Goal: Information Seeking & Learning: Learn about a topic

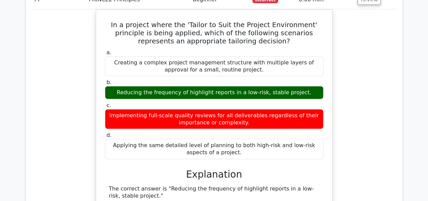
scroll to position [29095, 0]
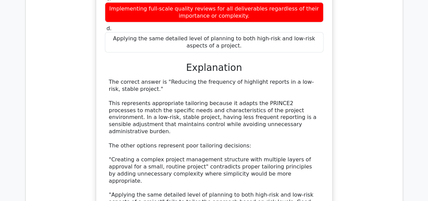
scroll to position [29163, 0]
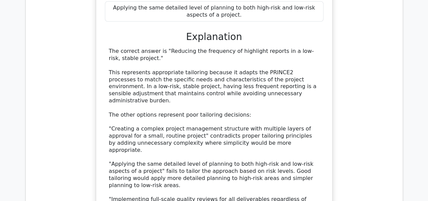
drag, startPoint x: 118, startPoint y: 61, endPoint x: 292, endPoint y: 168, distance: 204.9
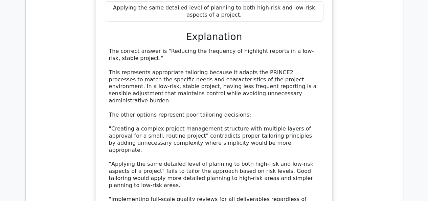
copy div "What is the primary reason for regularly reassessing a project's business justi…"
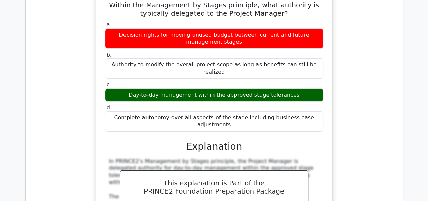
scroll to position [29467, 0]
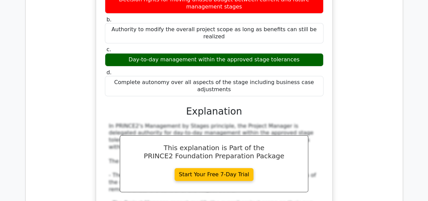
scroll to position [29535, 0]
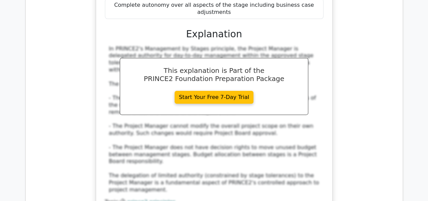
scroll to position [29603, 0]
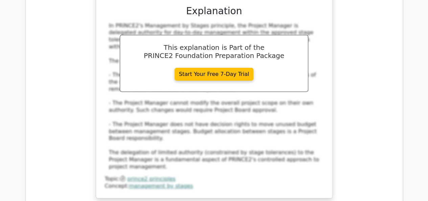
drag, startPoint x: 116, startPoint y: 13, endPoint x: 239, endPoint y: 109, distance: 156.3
copy div "Which of the following describes the Project Board's authority in relation to p…"
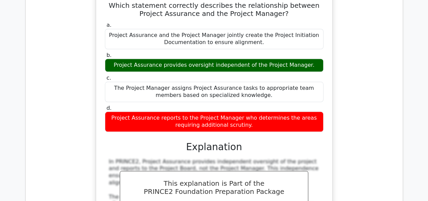
scroll to position [29874, 0]
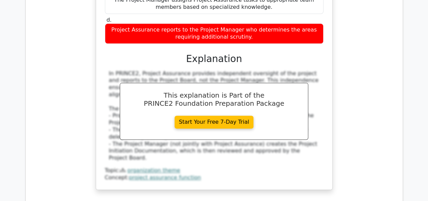
scroll to position [29941, 0]
drag, startPoint x: 106, startPoint y: 30, endPoint x: 310, endPoint y: 125, distance: 224.9
copy div "Which of the following best describes how Configuration Item Records contribute…"
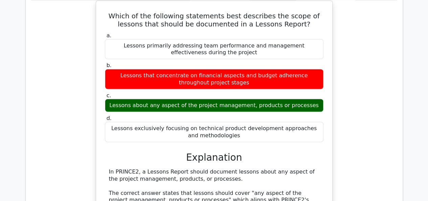
scroll to position [30178, 0]
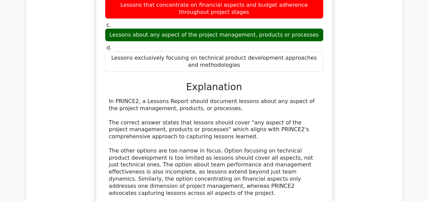
scroll to position [30246, 0]
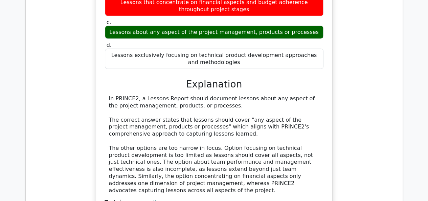
drag, startPoint x: 117, startPoint y: 32, endPoint x: 272, endPoint y: 158, distance: 199.5
copy div "Which of the following is a key characteristic of the "Manage by Stages" princi…"
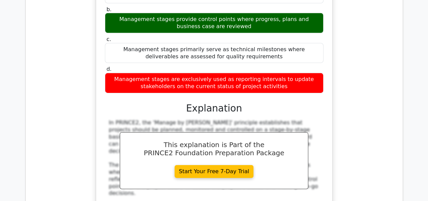
scroll to position [30585, 0]
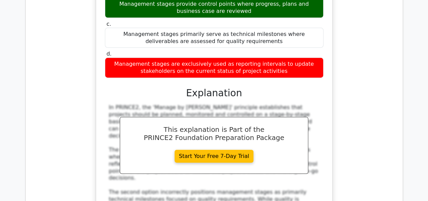
scroll to position [30618, 0]
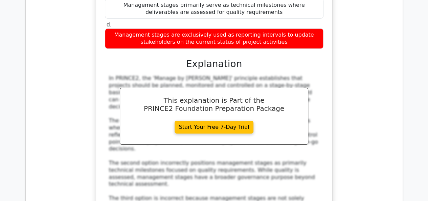
drag, startPoint x: 125, startPoint y: 51, endPoint x: 232, endPoint y: 74, distance: 109.1
copy div "When should a project's Business Case first be developed? a. During the creatio…"
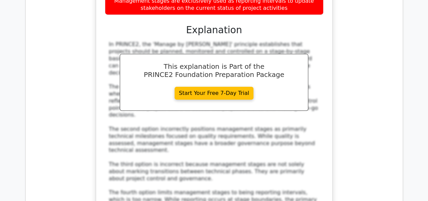
scroll to position [30585, 0]
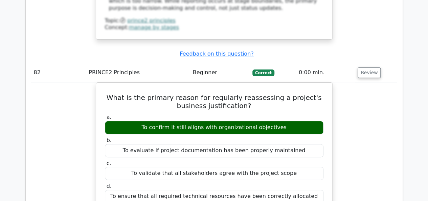
scroll to position [30923, 0]
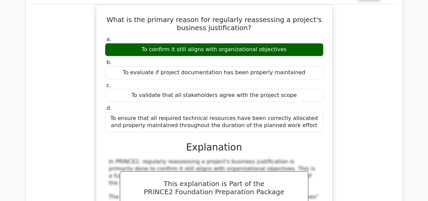
scroll to position [30991, 0]
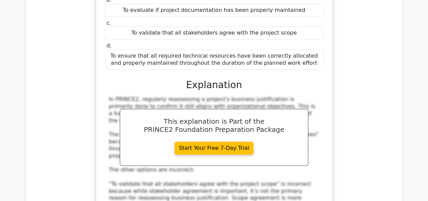
drag, startPoint x: 106, startPoint y: 26, endPoint x: 243, endPoint y: 73, distance: 145.7
copy div "What is a key consideration when establishing the escalation timeframe for diff…"
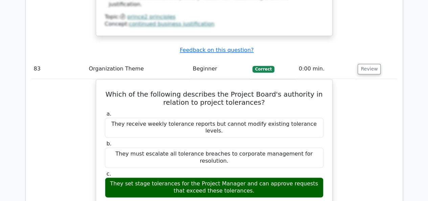
scroll to position [31295, 0]
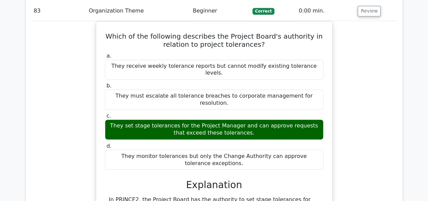
scroll to position [31363, 0]
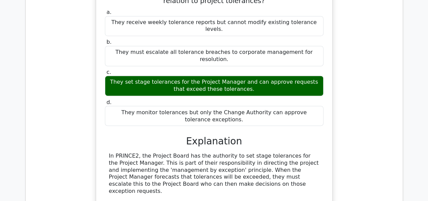
drag, startPoint x: 105, startPoint y: 33, endPoint x: 204, endPoint y: 71, distance: 106.3
drag, startPoint x: 106, startPoint y: 32, endPoint x: 282, endPoint y: 150, distance: 211.2
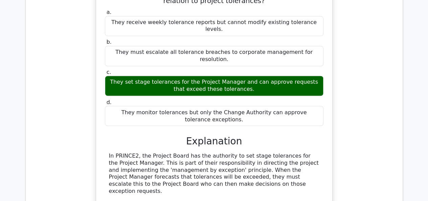
copy div "What happens when a forecast indicates that stage tolerances are likely to be e…"
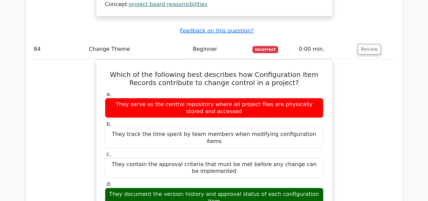
scroll to position [31702, 0]
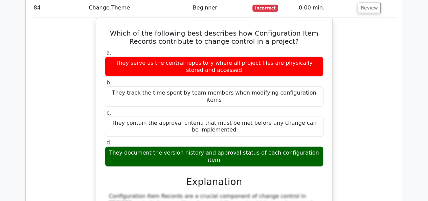
drag, startPoint x: 116, startPoint y: 63, endPoint x: 233, endPoint y: 158, distance: 150.6
copy div "What is a key objective of the 'Managing a Stage Boundary' process? a. To provi…"
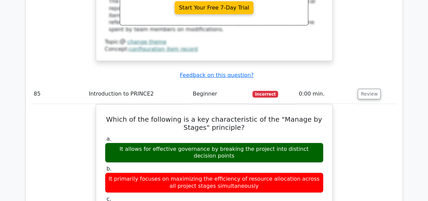
scroll to position [32006, 0]
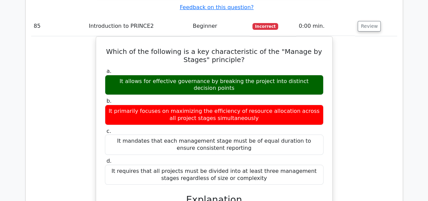
drag, startPoint x: 109, startPoint y: 65, endPoint x: 213, endPoint y: 144, distance: 130.3
copy div "Which statement correctly describes how issue escalation impacts the management…"
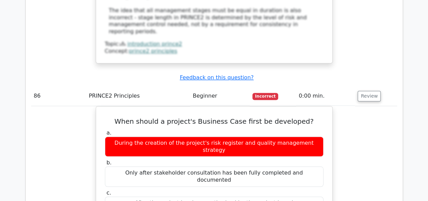
scroll to position [32412, 0]
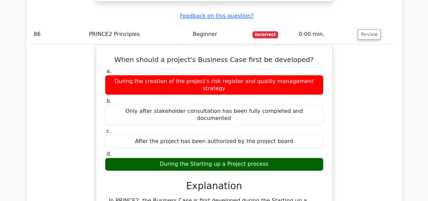
drag, startPoint x: 104, startPoint y: 46, endPoint x: 242, endPoint y: 97, distance: 146.8
copy div "When a project operates within a highly regulated industry, how should the proj…"
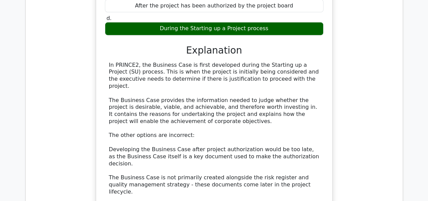
scroll to position [32683, 0]
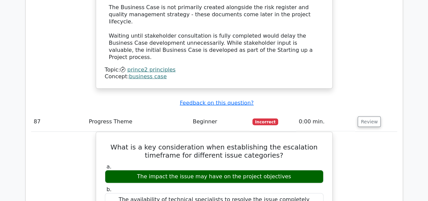
scroll to position [32751, 0]
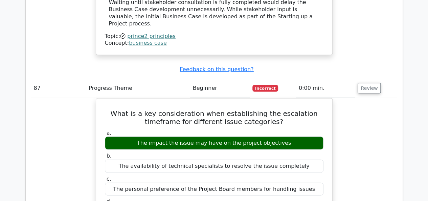
drag, startPoint x: 115, startPoint y: 43, endPoint x: 291, endPoint y: 149, distance: 205.1
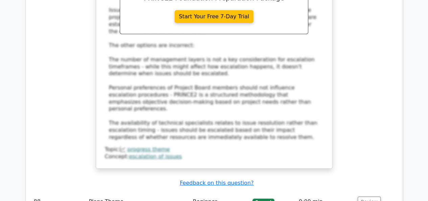
scroll to position [33056, 0]
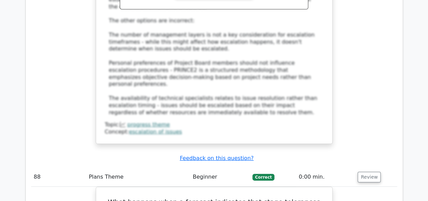
drag, startPoint x: 111, startPoint y: 46, endPoint x: 270, endPoint y: 118, distance: 175.1
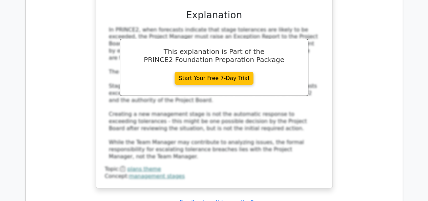
scroll to position [33394, 0]
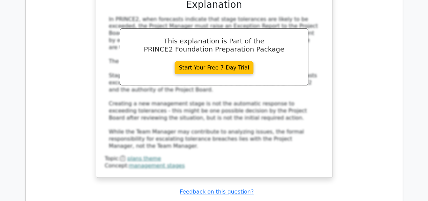
drag, startPoint x: 106, startPoint y: 58, endPoint x: 307, endPoint y: 155, distance: 223.2
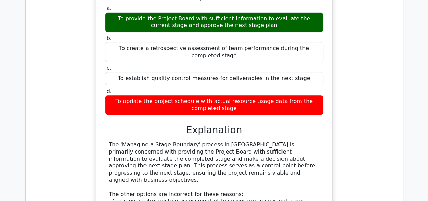
scroll to position [33733, 0]
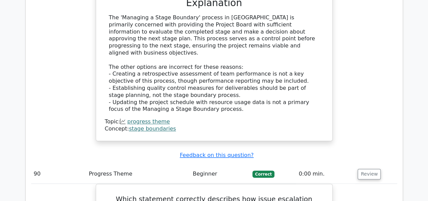
scroll to position [33800, 0]
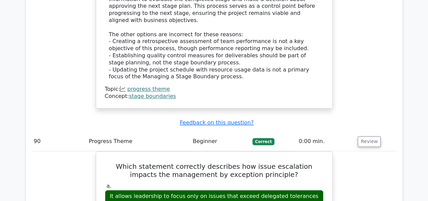
drag, startPoint x: 115, startPoint y: 5, endPoint x: 227, endPoint y: 62, distance: 125.7
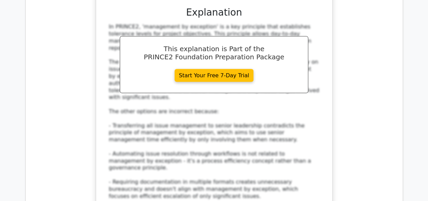
scroll to position [34105, 0]
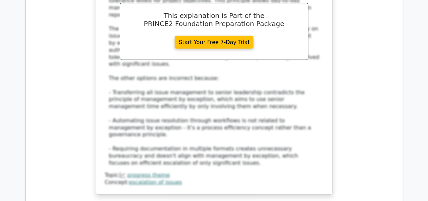
scroll to position [34139, 0]
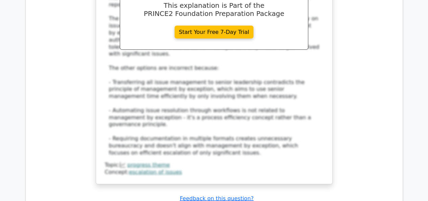
drag, startPoint x: 109, startPoint y: 33, endPoint x: 238, endPoint y: 142, distance: 168.6
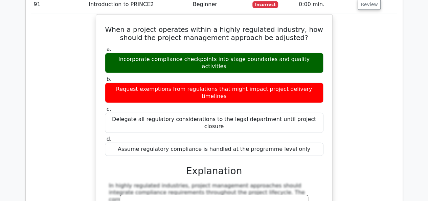
scroll to position [34376, 0]
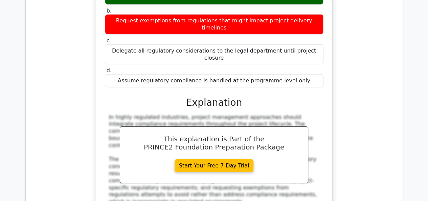
scroll to position [34477, 0]
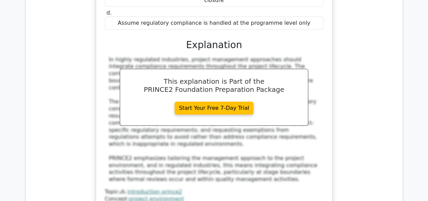
drag, startPoint x: 114, startPoint y: 8, endPoint x: 321, endPoint y: 105, distance: 228.2
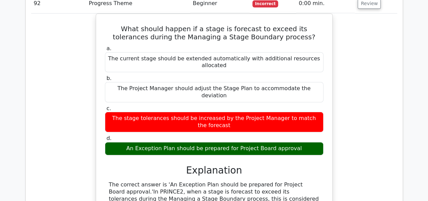
scroll to position [34748, 0]
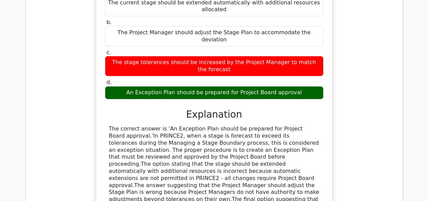
scroll to position [34782, 0]
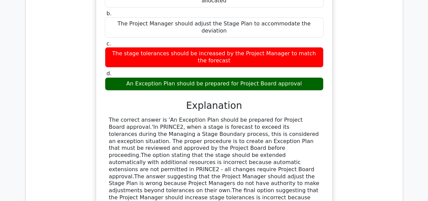
drag, startPoint x: 114, startPoint y: 58, endPoint x: 238, endPoint y: 151, distance: 155.2
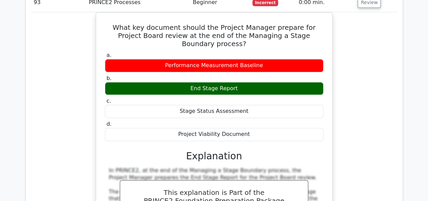
scroll to position [35087, 0]
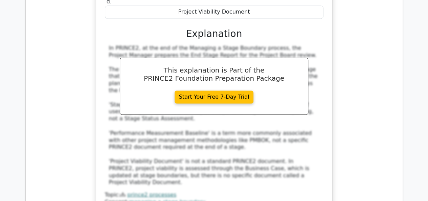
scroll to position [35188, 0]
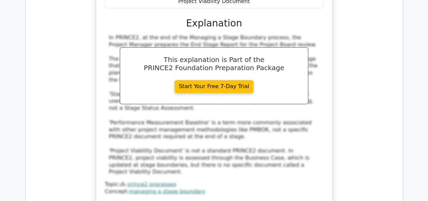
drag, startPoint x: 115, startPoint y: 4, endPoint x: 266, endPoint y: 72, distance: 165.3
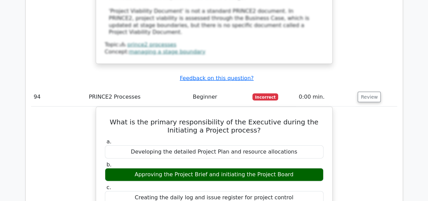
scroll to position [35391, 0]
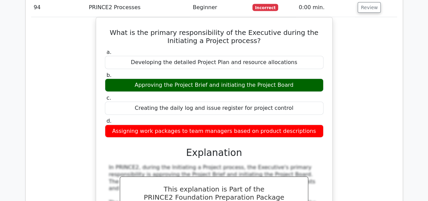
scroll to position [35493, 0]
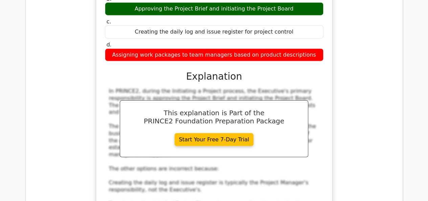
drag, startPoint x: 119, startPoint y: 40, endPoint x: 329, endPoint y: 131, distance: 229.4
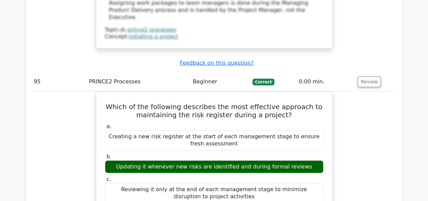
scroll to position [35764, 0]
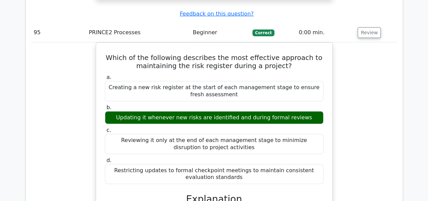
drag, startPoint x: 372, startPoint y: 119, endPoint x: 353, endPoint y: 117, distance: 19.0
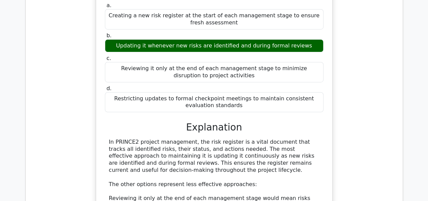
scroll to position [35865, 0]
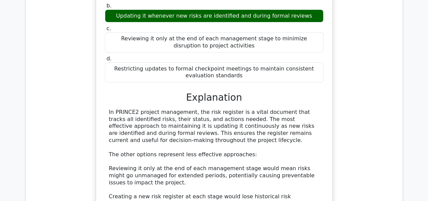
drag, startPoint x: 111, startPoint y: 41, endPoint x: 296, endPoint y: 116, distance: 199.2
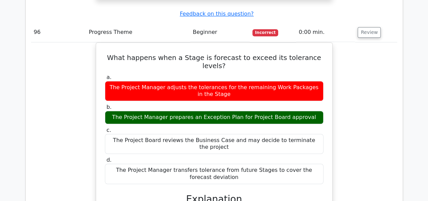
scroll to position [36204, 0]
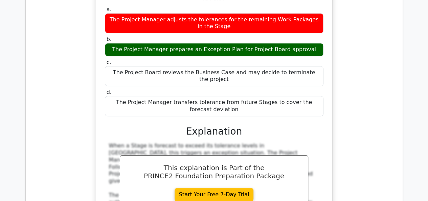
drag, startPoint x: 117, startPoint y: 29, endPoint x: 242, endPoint y: 156, distance: 177.8
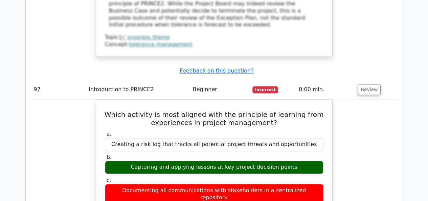
scroll to position [36474, 0]
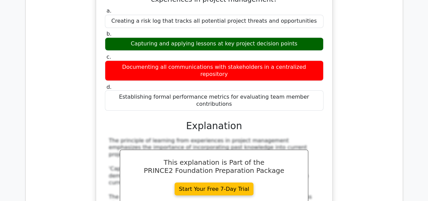
scroll to position [36576, 0]
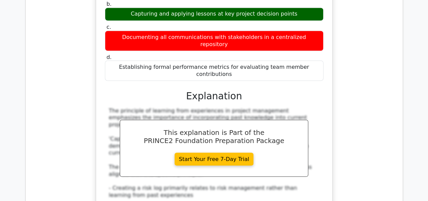
drag, startPoint x: 122, startPoint y: 17, endPoint x: 282, endPoint y: 71, distance: 169.6
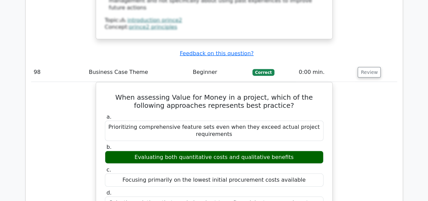
scroll to position [36813, 0]
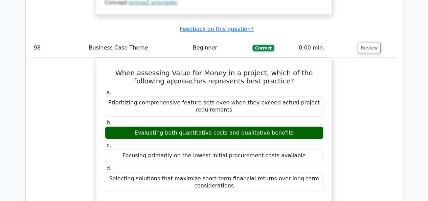
scroll to position [36847, 0]
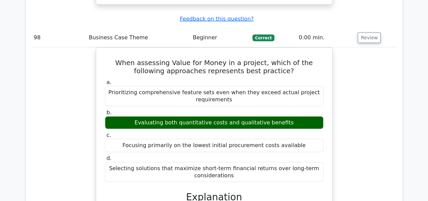
drag, startPoint x: 118, startPoint y: 57, endPoint x: 279, endPoint y: 132, distance: 178.1
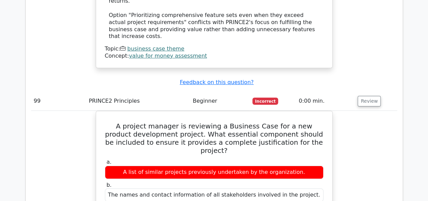
scroll to position [37185, 0]
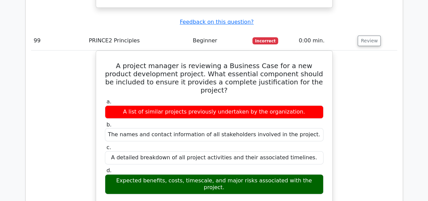
scroll to position [37253, 0]
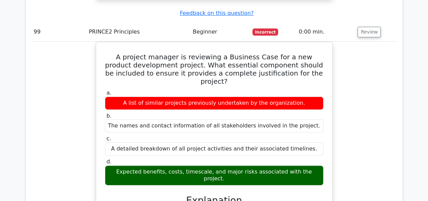
drag, startPoint x: 110, startPoint y: 16, endPoint x: 177, endPoint y: 84, distance: 95.5
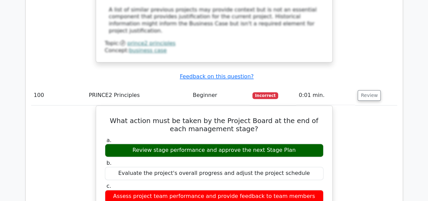
scroll to position [37625, 0]
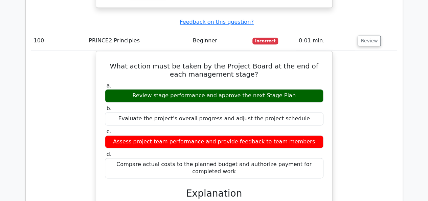
drag, startPoint x: 106, startPoint y: 44, endPoint x: 265, endPoint y: 123, distance: 177.9
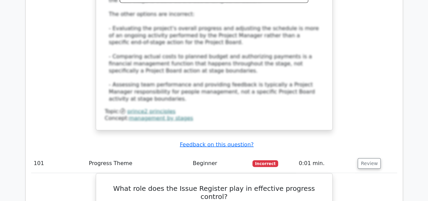
scroll to position [37998, 0]
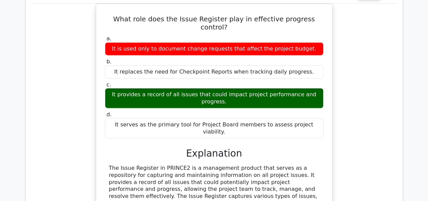
scroll to position [38065, 0]
drag, startPoint x: 121, startPoint y: 19, endPoint x: 327, endPoint y: 122, distance: 231.0
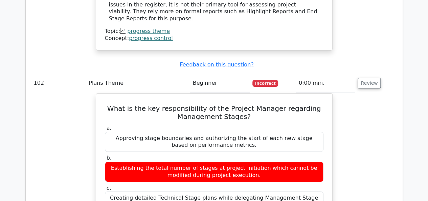
scroll to position [38370, 0]
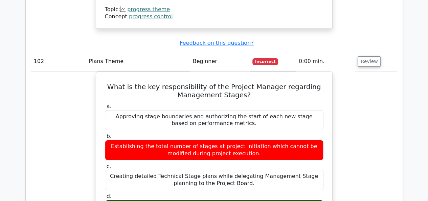
drag, startPoint x: 110, startPoint y: 54, endPoint x: 265, endPoint y: 128, distance: 172.0
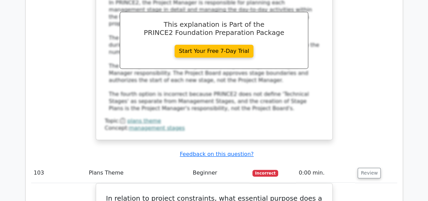
scroll to position [38675, 0]
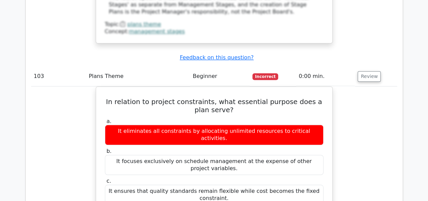
scroll to position [38742, 0]
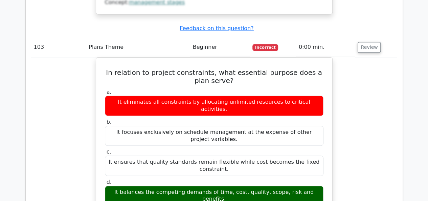
drag, startPoint x: 111, startPoint y: 55, endPoint x: 276, endPoint y: 179, distance: 206.2
drag, startPoint x: 119, startPoint y: 63, endPoint x: 284, endPoint y: 184, distance: 205.0
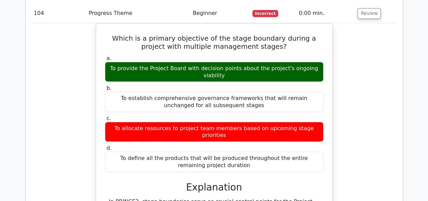
scroll to position [39115, 0]
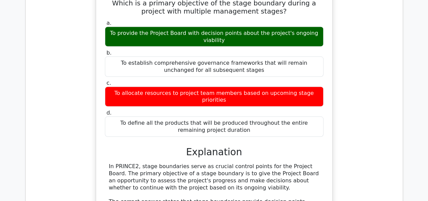
drag, startPoint x: 122, startPoint y: 52, endPoint x: 254, endPoint y: 177, distance: 181.0
drag, startPoint x: 142, startPoint y: 56, endPoint x: 169, endPoint y: 102, distance: 53.2
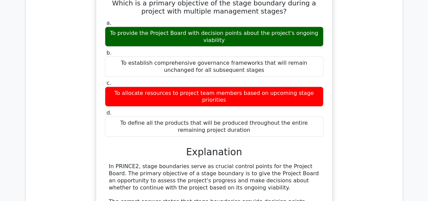
drag, startPoint x: 106, startPoint y: 49, endPoint x: 303, endPoint y: 179, distance: 235.5
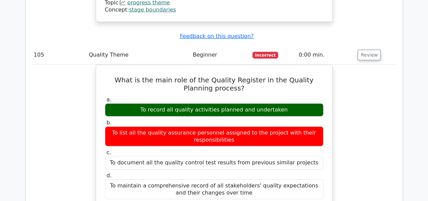
scroll to position [39521, 0]
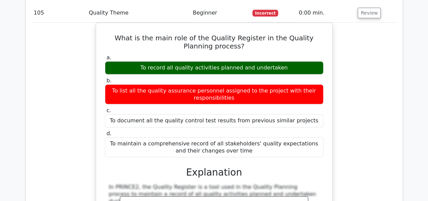
drag, startPoint x: 108, startPoint y: 68, endPoint x: 224, endPoint y: 128, distance: 131.1
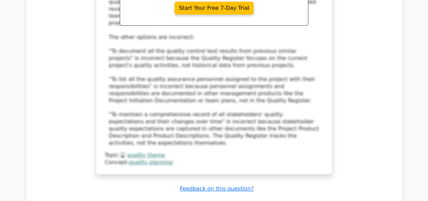
scroll to position [39792, 0]
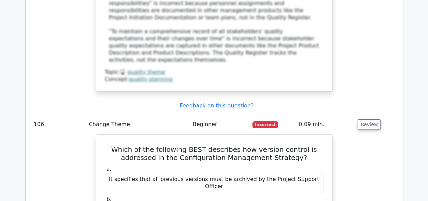
scroll to position [39860, 0]
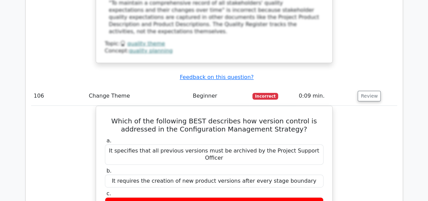
drag, startPoint x: 114, startPoint y: 29, endPoint x: 297, endPoint y: 122, distance: 204.8
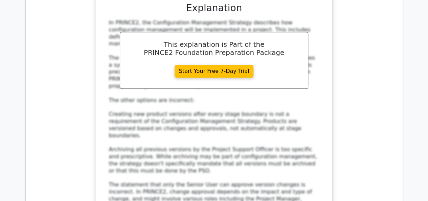
scroll to position [40130, 0]
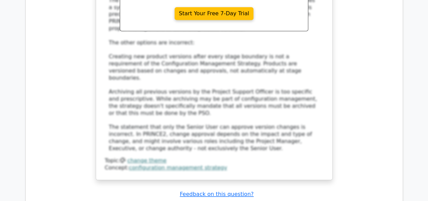
scroll to position [40198, 0]
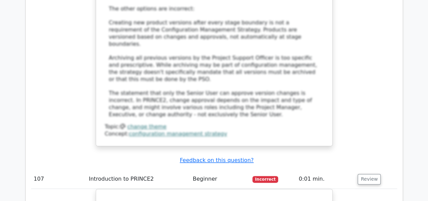
drag, startPoint x: 107, startPoint y: 41, endPoint x: 265, endPoint y: 120, distance: 177.3
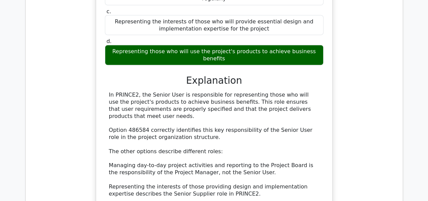
scroll to position [40469, 0]
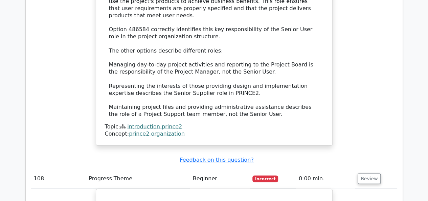
drag, startPoint x: 112, startPoint y: 19, endPoint x: 262, endPoint y: 84, distance: 163.7
drag, startPoint x: 112, startPoint y: 19, endPoint x: 322, endPoint y: 120, distance: 233.0
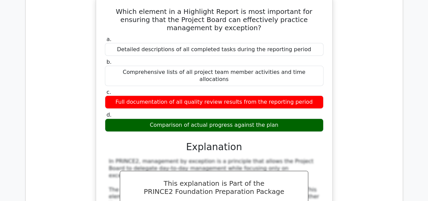
scroll to position [40807, 0]
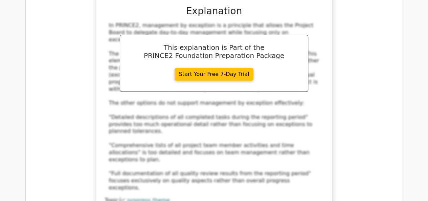
scroll to position [40909, 0]
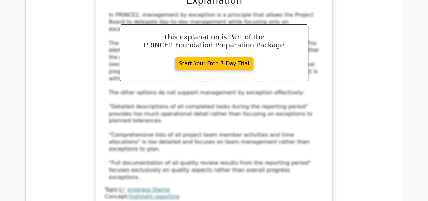
drag, startPoint x: 106, startPoint y: 42, endPoint x: 319, endPoint y: 155, distance: 240.8
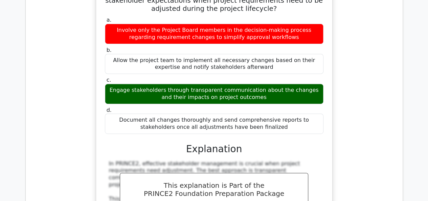
scroll to position [41214, 0]
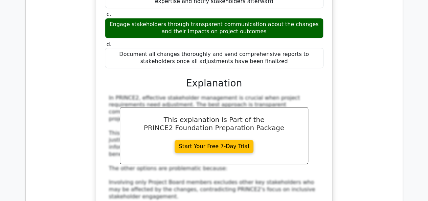
scroll to position [41281, 0]
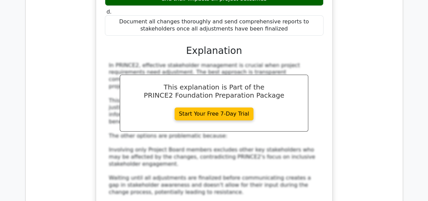
drag, startPoint x: 125, startPoint y: 14, endPoint x: 267, endPoint y: 77, distance: 155.4
drag, startPoint x: 126, startPoint y: 16, endPoint x: 326, endPoint y: 123, distance: 227.3
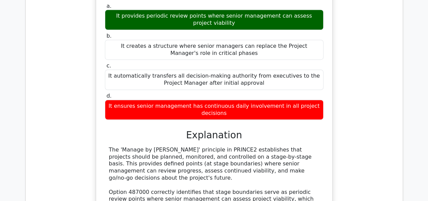
scroll to position [41586, 0]
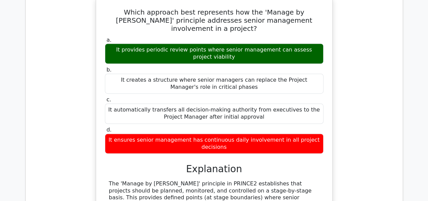
drag, startPoint x: 116, startPoint y: 61, endPoint x: 298, endPoint y: 145, distance: 200.2
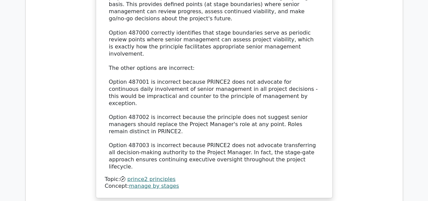
scroll to position [41891, 0]
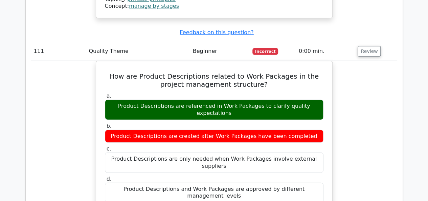
drag, startPoint x: 114, startPoint y: 29, endPoint x: 269, endPoint y: 161, distance: 203.9
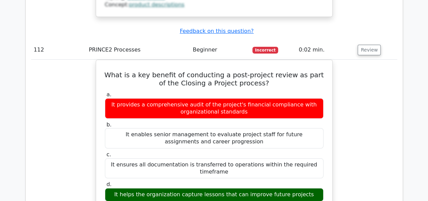
scroll to position [42331, 0]
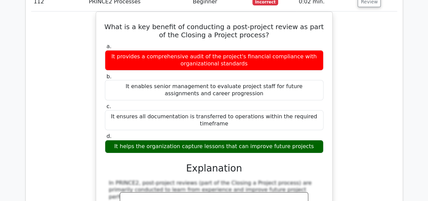
drag, startPoint x: 115, startPoint y: 43, endPoint x: 310, endPoint y: 132, distance: 214.6
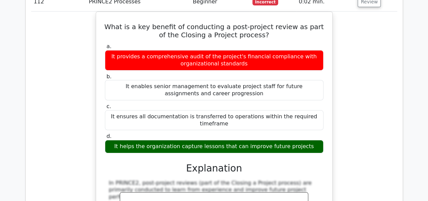
drag, startPoint x: 320, startPoint y: 155, endPoint x: 315, endPoint y: 155, distance: 4.8
drag, startPoint x: 115, startPoint y: 46, endPoint x: 298, endPoint y: 151, distance: 210.7
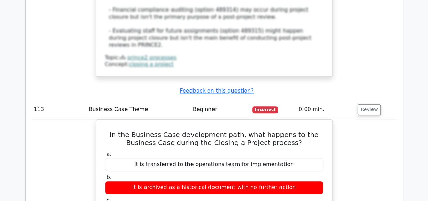
scroll to position [42601, 0]
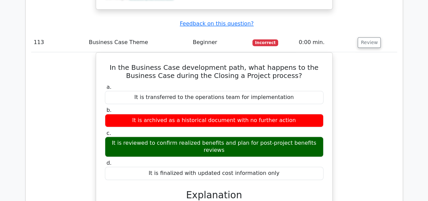
drag, startPoint x: 106, startPoint y: 46, endPoint x: 269, endPoint y: 113, distance: 176.3
drag, startPoint x: 194, startPoint y: 49, endPoint x: 126, endPoint y: 57, distance: 68.2
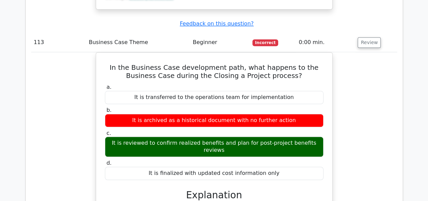
drag, startPoint x: 120, startPoint y: 51, endPoint x: 299, endPoint y: 141, distance: 200.0
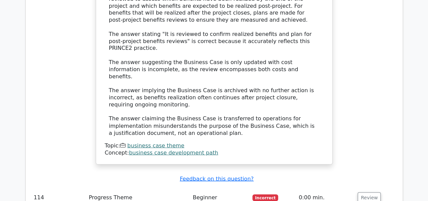
scroll to position [42940, 0]
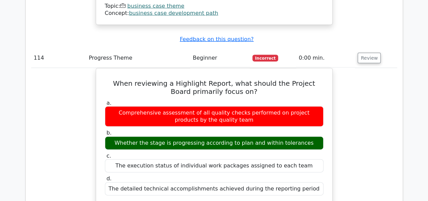
scroll to position [43041, 0]
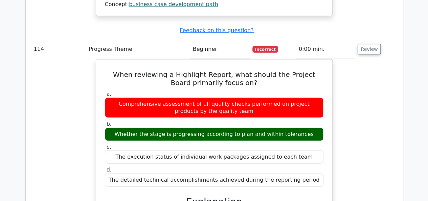
drag, startPoint x: 104, startPoint y: 38, endPoint x: 283, endPoint y: 113, distance: 194.2
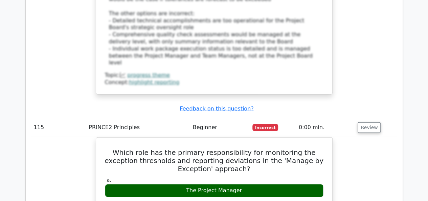
scroll to position [43346, 0]
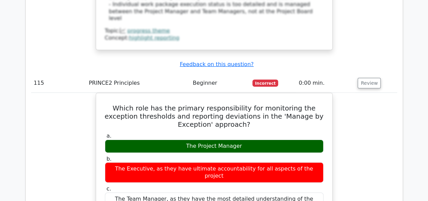
drag, startPoint x: 108, startPoint y: 68, endPoint x: 231, endPoint y: 133, distance: 138.6
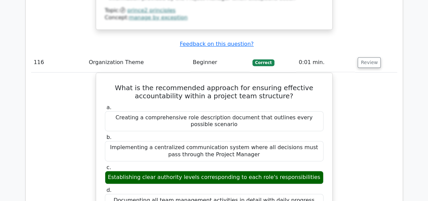
scroll to position [43752, 0]
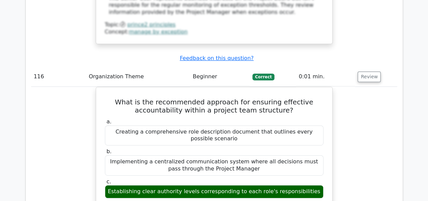
drag, startPoint x: 118, startPoint y: 33, endPoint x: 314, endPoint y: 127, distance: 217.7
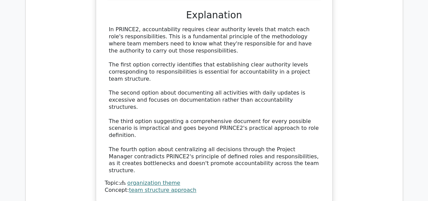
scroll to position [44057, 0]
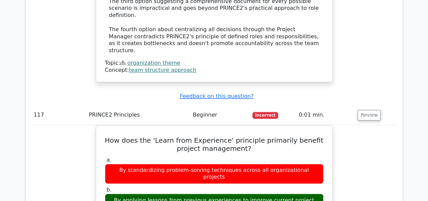
scroll to position [44125, 0]
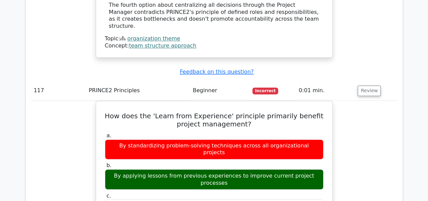
drag, startPoint x: 108, startPoint y: 40, endPoint x: 279, endPoint y: 102, distance: 181.8
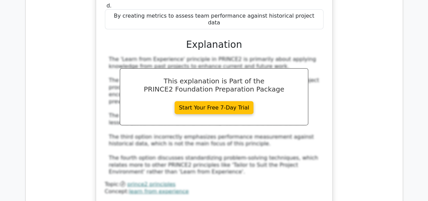
scroll to position [44362, 0]
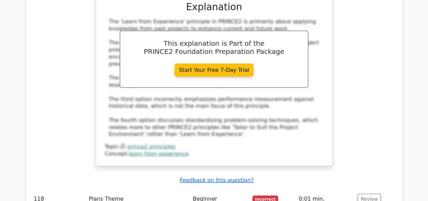
scroll to position [44429, 0]
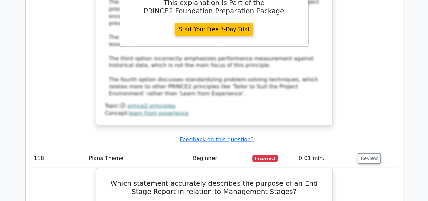
drag, startPoint x: 108, startPoint y: 37, endPoint x: 265, endPoint y: 109, distance: 172.8
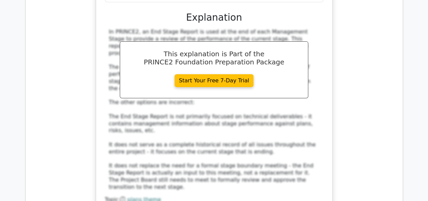
scroll to position [44768, 0]
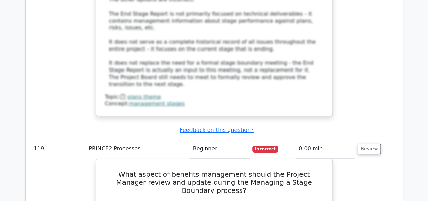
scroll to position [44836, 0]
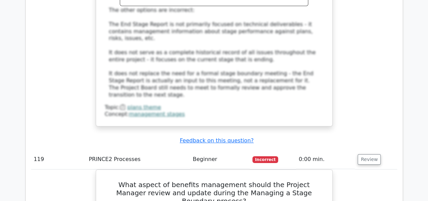
drag, startPoint x: 116, startPoint y: 11, endPoint x: 256, endPoint y: 138, distance: 188.6
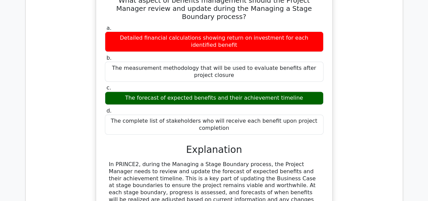
scroll to position [45039, 0]
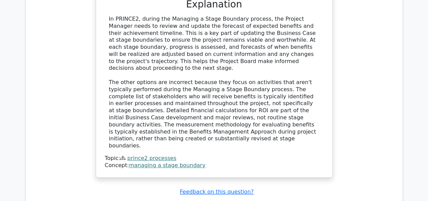
scroll to position [45174, 0]
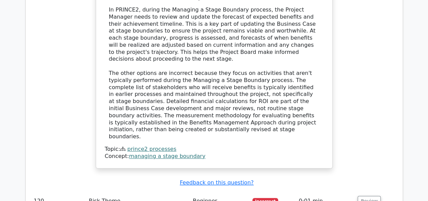
drag, startPoint x: 111, startPoint y: 27, endPoint x: 254, endPoint y: 110, distance: 165.3
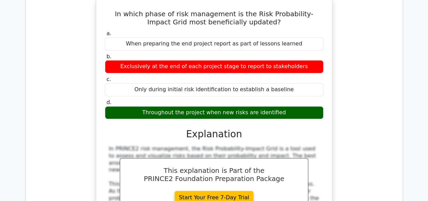
scroll to position [45411, 0]
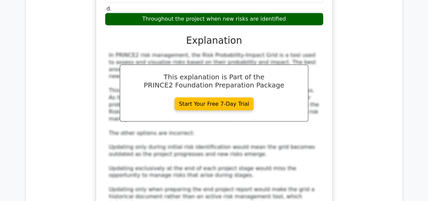
scroll to position [45513, 0]
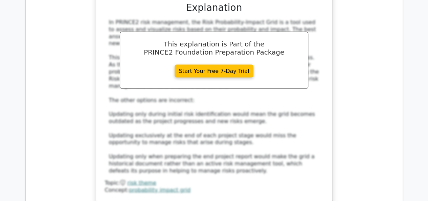
drag, startPoint x: 111, startPoint y: 31, endPoint x: 227, endPoint y: 146, distance: 162.5
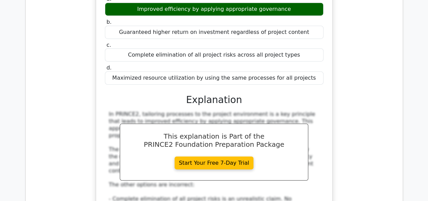
scroll to position [45817, 0]
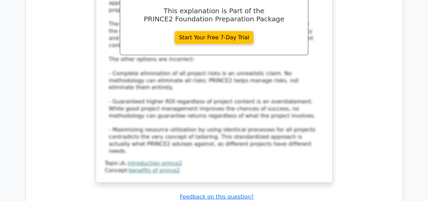
scroll to position [45919, 0]
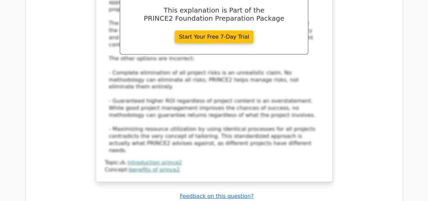
drag, startPoint x: 114, startPoint y: 10, endPoint x: 225, endPoint y: 115, distance: 153.0
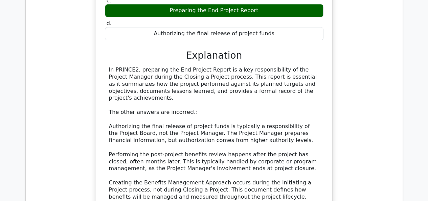
scroll to position [46257, 0]
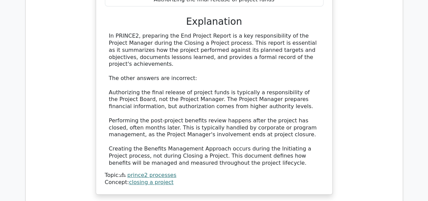
drag, startPoint x: 107, startPoint y: 57, endPoint x: 213, endPoint y: 95, distance: 113.0
drag, startPoint x: 108, startPoint y: 57, endPoint x: 324, endPoint y: 157, distance: 238.7
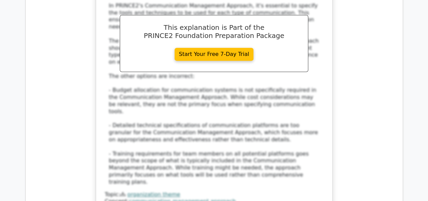
scroll to position [46663, 0]
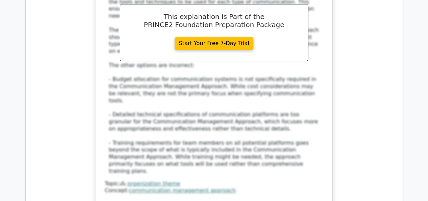
drag, startPoint x: 112, startPoint y: 49, endPoint x: 309, endPoint y: 145, distance: 219.1
drag, startPoint x: 111, startPoint y: 48, endPoint x: 329, endPoint y: 128, distance: 231.9
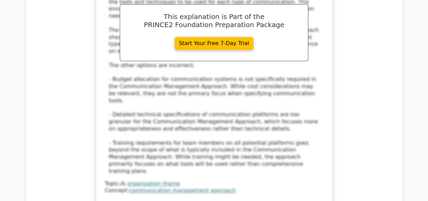
drag, startPoint x: 112, startPoint y: 50, endPoint x: 353, endPoint y: 156, distance: 263.1
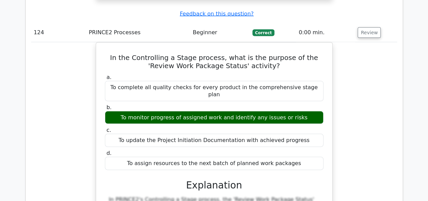
scroll to position [46934, 0]
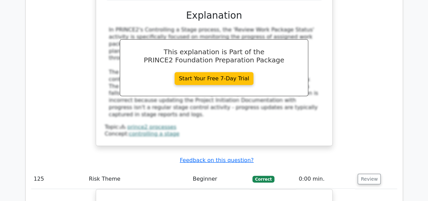
drag, startPoint x: 109, startPoint y: 14, endPoint x: 224, endPoint y: 116, distance: 153.9
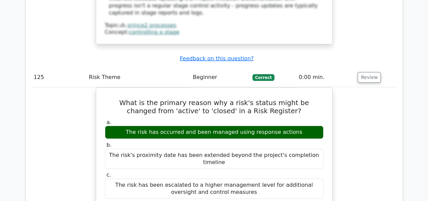
scroll to position [47273, 0]
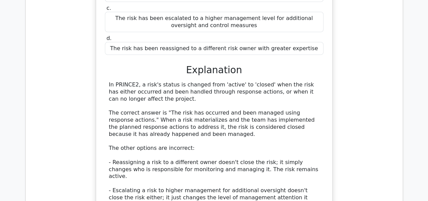
scroll to position [47340, 0]
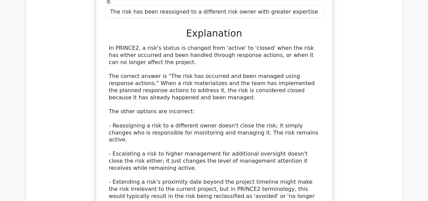
drag, startPoint x: 111, startPoint y: 23, endPoint x: 201, endPoint y: 99, distance: 117.5
drag, startPoint x: 118, startPoint y: 39, endPoint x: 223, endPoint y: 136, distance: 143.2
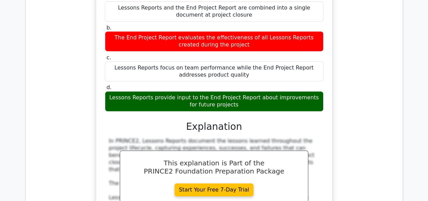
scroll to position [47679, 0]
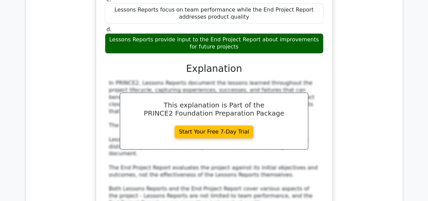
drag, startPoint x: 116, startPoint y: 42, endPoint x: 304, endPoint y: 132, distance: 208.3
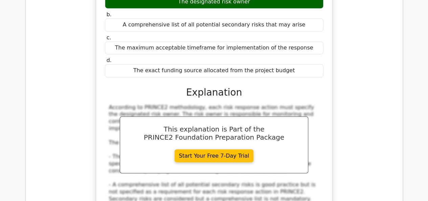
scroll to position [48051, 0]
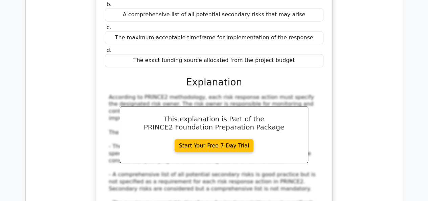
drag, startPoint x: 110, startPoint y: 35, endPoint x: 191, endPoint y: 110, distance: 110.9
drag, startPoint x: 110, startPoint y: 31, endPoint x: 276, endPoint y: 158, distance: 209.3
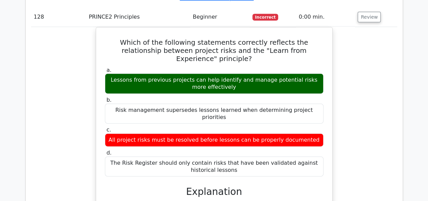
scroll to position [48390, 0]
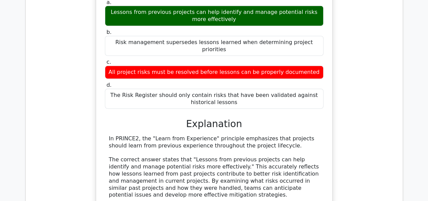
drag, startPoint x: 114, startPoint y: 42, endPoint x: 249, endPoint y: 111, distance: 152.0
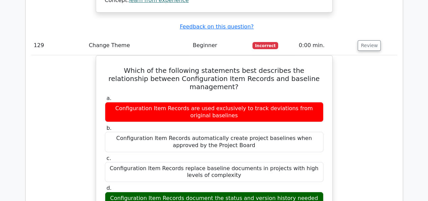
scroll to position [48694, 0]
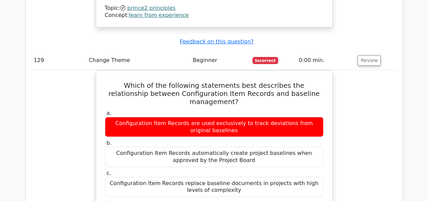
drag, startPoint x: 117, startPoint y: 47, endPoint x: 226, endPoint y: 150, distance: 149.4
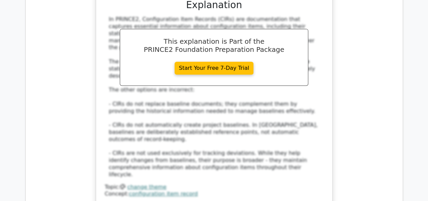
scroll to position [49033, 0]
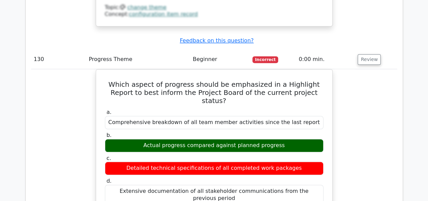
scroll to position [49101, 0]
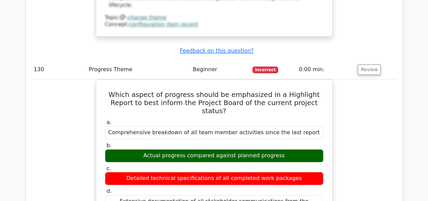
drag, startPoint x: 116, startPoint y: 25, endPoint x: 291, endPoint y: 93, distance: 187.3
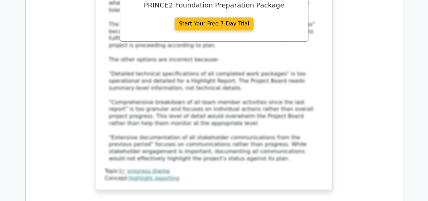
scroll to position [49405, 0]
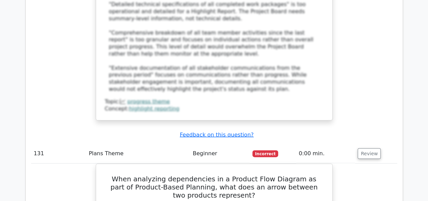
drag, startPoint x: 124, startPoint y: 67, endPoint x: 206, endPoint y: 145, distance: 112.8
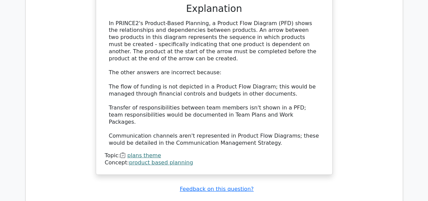
scroll to position [49744, 0]
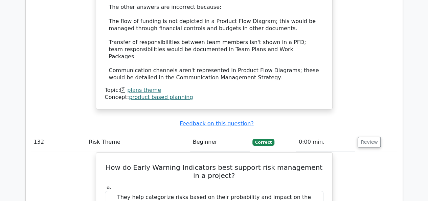
scroll to position [49812, 0]
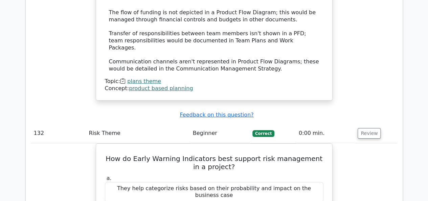
drag, startPoint x: 110, startPoint y: 7, endPoint x: 320, endPoint y: 106, distance: 232.7
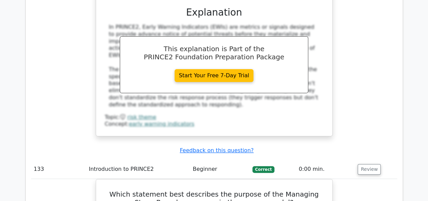
scroll to position [50116, 0]
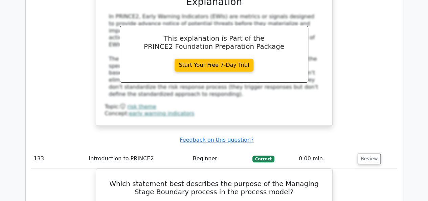
drag, startPoint x: 115, startPoint y: 53, endPoint x: 252, endPoint y: 101, distance: 144.3
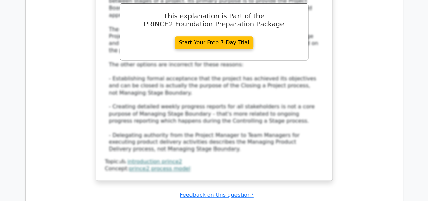
scroll to position [50455, 0]
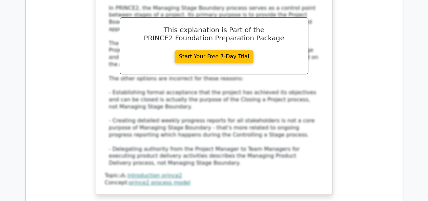
drag, startPoint x: 111, startPoint y: 50, endPoint x: 151, endPoint y: 164, distance: 121.0
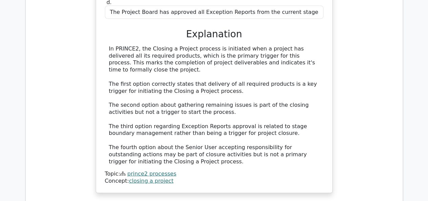
scroll to position [50793, 0]
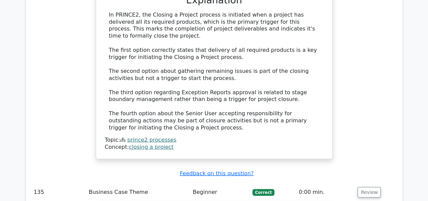
drag, startPoint x: 115, startPoint y: 33, endPoint x: 249, endPoint y: 93, distance: 146.2
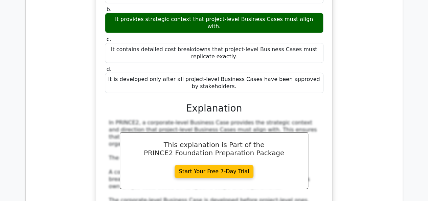
scroll to position [51132, 0]
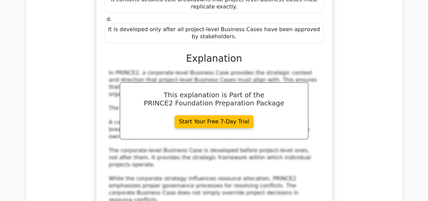
scroll to position [51199, 0]
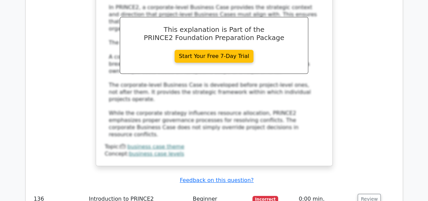
drag, startPoint x: 106, startPoint y: 48, endPoint x: 309, endPoint y: 152, distance: 228.2
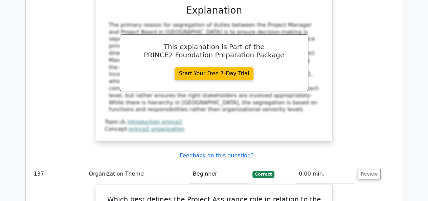
scroll to position [51538, 0]
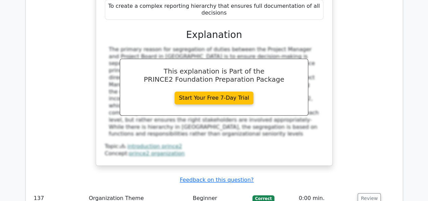
drag, startPoint x: 119, startPoint y: 57, endPoint x: 218, endPoint y: 129, distance: 122.4
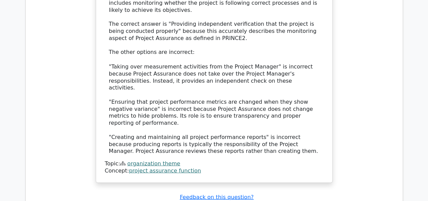
scroll to position [51944, 0]
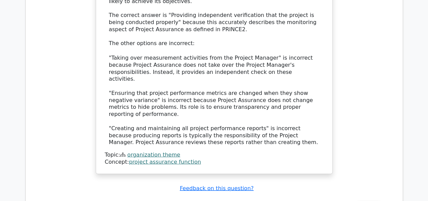
drag, startPoint x: 373, startPoint y: 7, endPoint x: 370, endPoint y: 11, distance: 5.3
drag, startPoint x: 110, startPoint y: 29, endPoint x: 317, endPoint y: 124, distance: 227.8
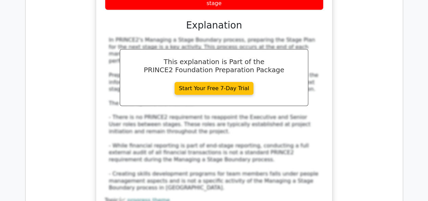
scroll to position [52283, 0]
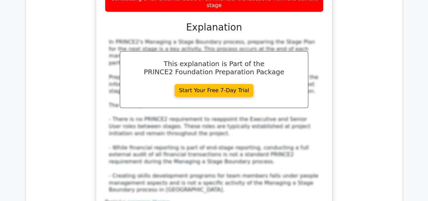
drag, startPoint x: 106, startPoint y: 48, endPoint x: 258, endPoint y: 117, distance: 167.1
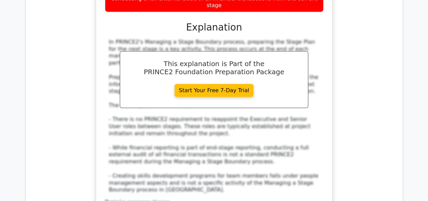
drag, startPoint x: 106, startPoint y: 46, endPoint x: 310, endPoint y: 143, distance: 225.9
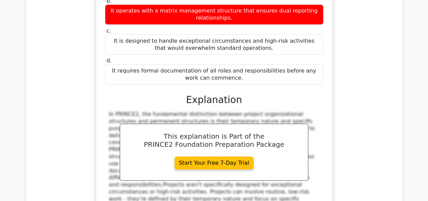
scroll to position [52621, 0]
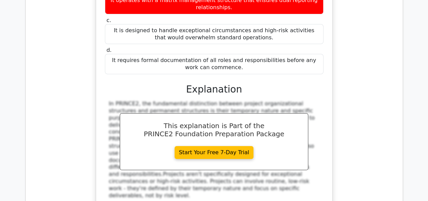
drag, startPoint x: 113, startPoint y: 33, endPoint x: 229, endPoint y: 136, distance: 155.6
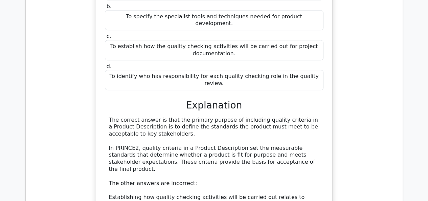
scroll to position [52960, 0]
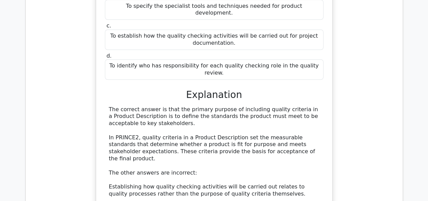
drag, startPoint x: 110, startPoint y: 63, endPoint x: 243, endPoint y: 123, distance: 146.2
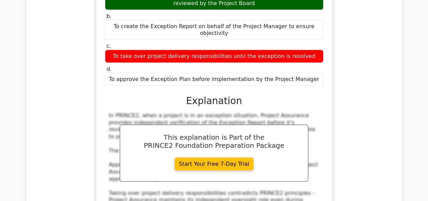
scroll to position [53366, 0]
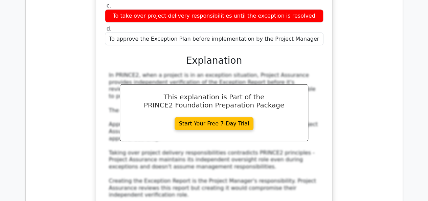
drag, startPoint x: 110, startPoint y: 43, endPoint x: 157, endPoint y: 130, distance: 98.4
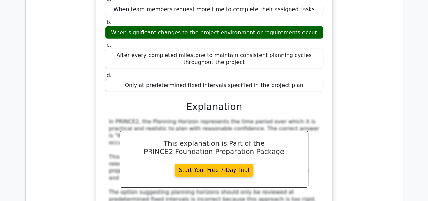
scroll to position [53738, 0]
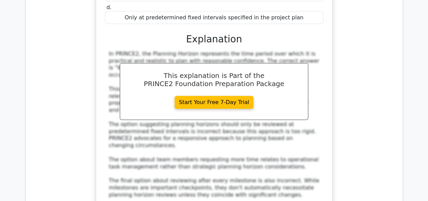
drag, startPoint x: 115, startPoint y: 55, endPoint x: 245, endPoint y: 155, distance: 164.4
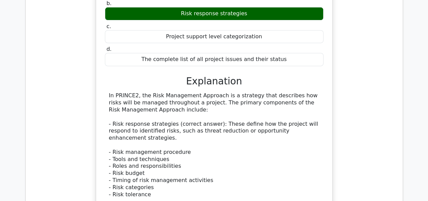
scroll to position [54077, 0]
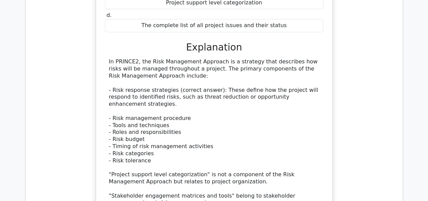
scroll to position [54111, 0]
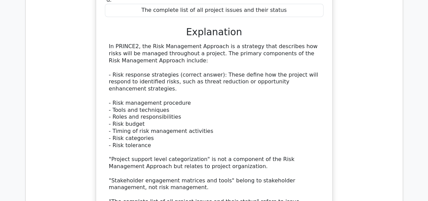
drag, startPoint x: 112, startPoint y: 31, endPoint x: 233, endPoint y: 153, distance: 172.6
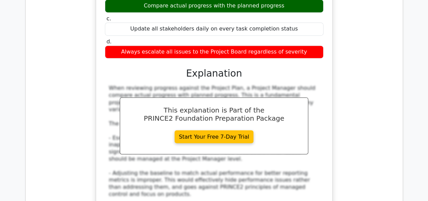
scroll to position [54483, 0]
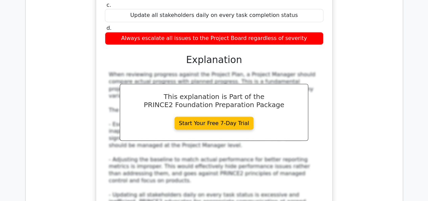
drag, startPoint x: 115, startPoint y: 51, endPoint x: 198, endPoint y: 89, distance: 91.6
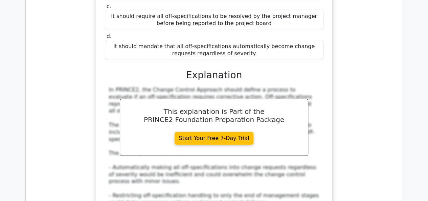
scroll to position [54855, 0]
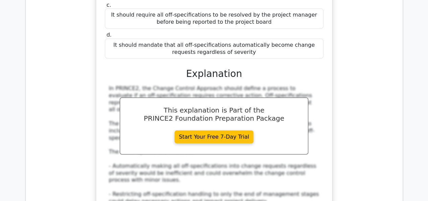
drag, startPoint x: 105, startPoint y: 45, endPoint x: 214, endPoint y: 138, distance: 143.8
drag, startPoint x: 106, startPoint y: 44, endPoint x: 262, endPoint y: 126, distance: 176.7
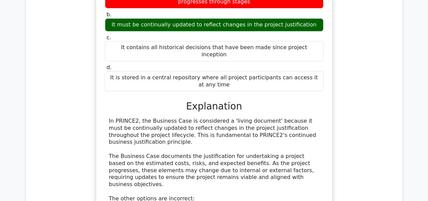
scroll to position [55194, 0]
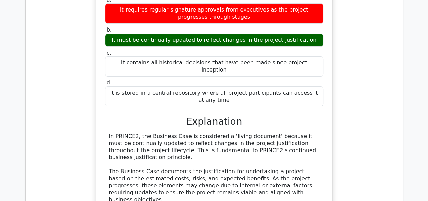
drag, startPoint x: 107, startPoint y: 54, endPoint x: 210, endPoint y: 114, distance: 118.8
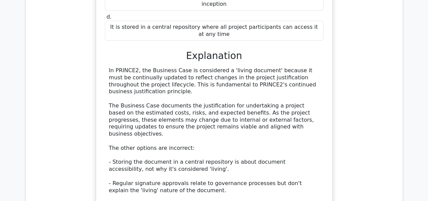
scroll to position [55261, 0]
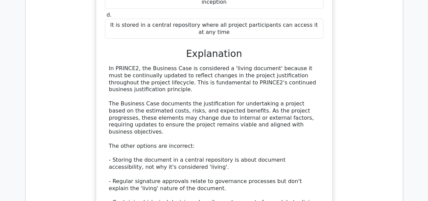
drag, startPoint x: 288, startPoint y: 107, endPoint x: 311, endPoint y: 116, distance: 25.5
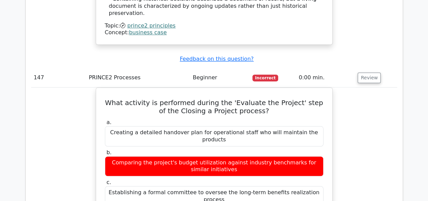
scroll to position [55566, 0]
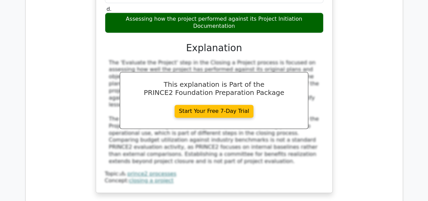
scroll to position [55634, 0]
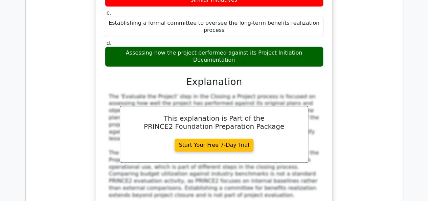
drag, startPoint x: 112, startPoint y: 21, endPoint x: 250, endPoint y: 129, distance: 175.4
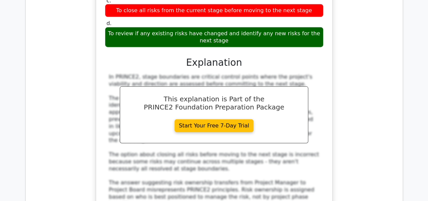
scroll to position [55972, 0]
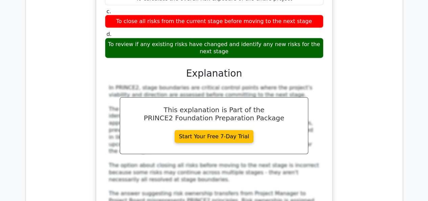
drag, startPoint x: 106, startPoint y: 40, endPoint x: 258, endPoint y: 157, distance: 191.6
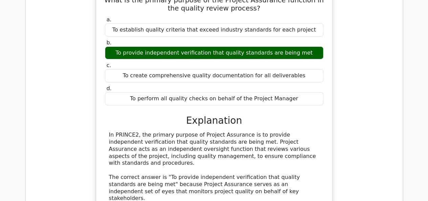
scroll to position [56345, 0]
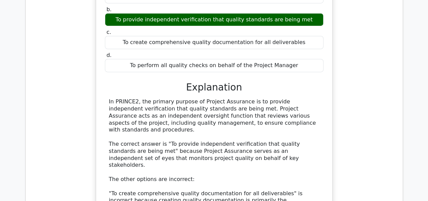
drag, startPoint x: 107, startPoint y: 31, endPoint x: 234, endPoint y: 154, distance: 176.4
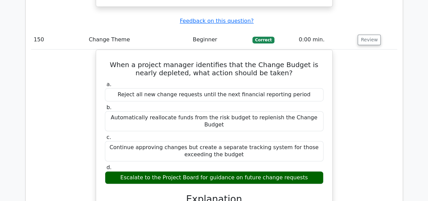
scroll to position [56683, 0]
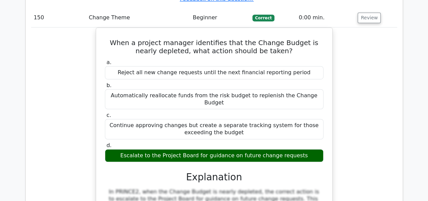
drag, startPoint x: 112, startPoint y: 56, endPoint x: 248, endPoint y: 148, distance: 164.7
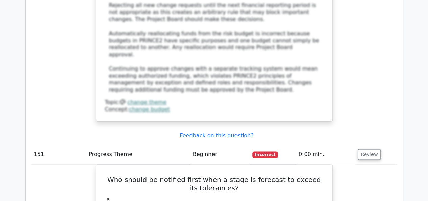
scroll to position [57022, 0]
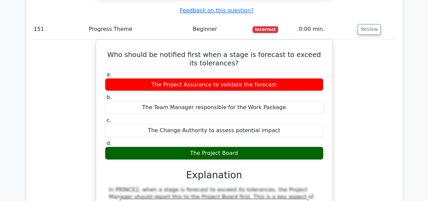
scroll to position [57089, 0]
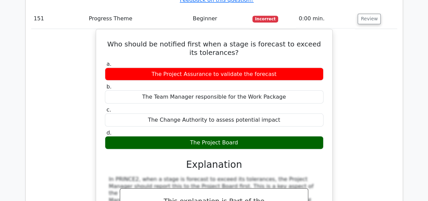
drag, startPoint x: 107, startPoint y: 15, endPoint x: 240, endPoint y: 101, distance: 158.3
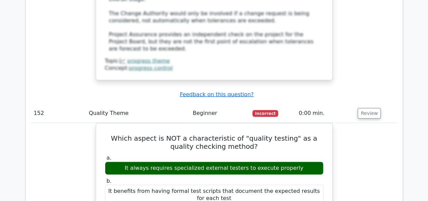
scroll to position [57394, 0]
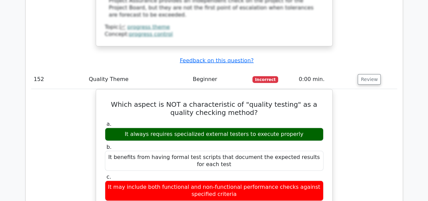
drag, startPoint x: 110, startPoint y: 52, endPoint x: 207, endPoint y: 85, distance: 102.7
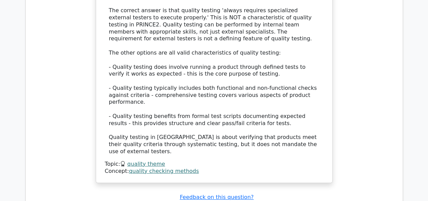
scroll to position [57766, 0]
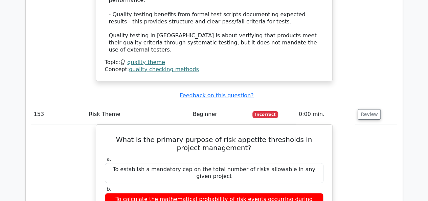
drag, startPoint x: 106, startPoint y: 31, endPoint x: 281, endPoint y: 102, distance: 189.2
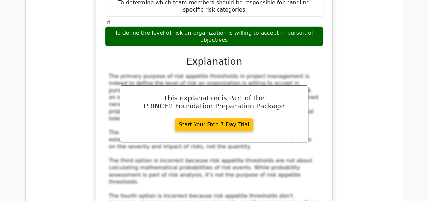
scroll to position [58071, 0]
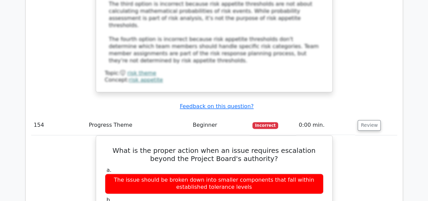
scroll to position [58105, 0]
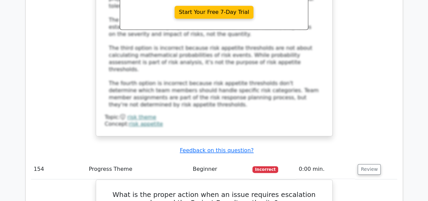
drag, startPoint x: 110, startPoint y: 61, endPoint x: 212, endPoint y: 119, distance: 117.2
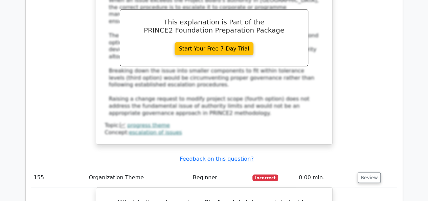
scroll to position [58477, 0]
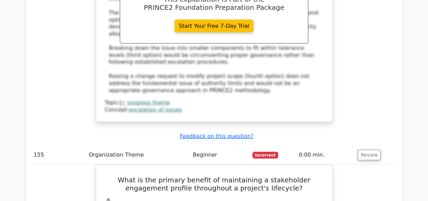
drag, startPoint x: 115, startPoint y: 46, endPoint x: 185, endPoint y: 99, distance: 87.1
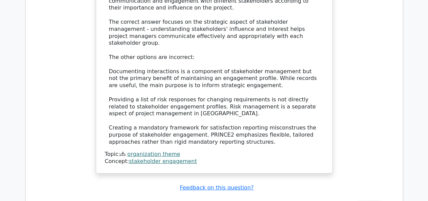
scroll to position [58883, 0]
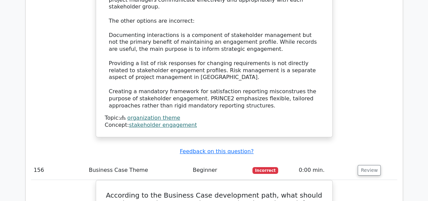
drag, startPoint x: 106, startPoint y: 40, endPoint x: 273, endPoint y: 124, distance: 186.8
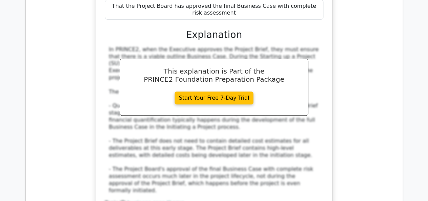
scroll to position [59188, 0]
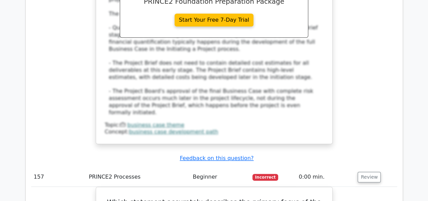
drag, startPoint x: 106, startPoint y: 25, endPoint x: 266, endPoint y: 80, distance: 168.9
drag, startPoint x: 106, startPoint y: 24, endPoint x: 274, endPoint y: 78, distance: 176.4
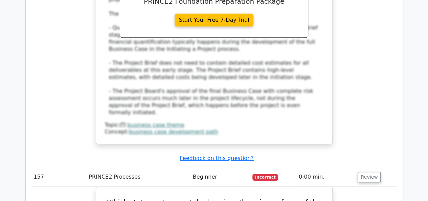
drag, startPoint x: 107, startPoint y: 26, endPoint x: 306, endPoint y: 122, distance: 220.6
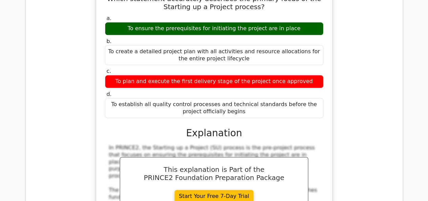
scroll to position [59560, 0]
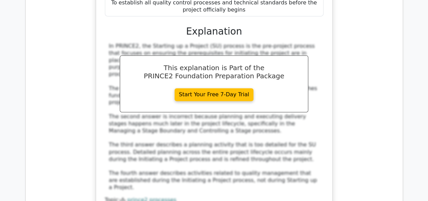
drag, startPoint x: 106, startPoint y: 53, endPoint x: 231, endPoint y: 157, distance: 162.5
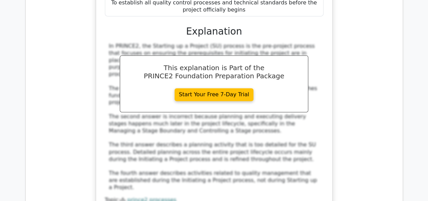
drag, startPoint x: 105, startPoint y: 55, endPoint x: 232, endPoint y: 137, distance: 151.5
drag, startPoint x: 225, startPoint y: 182, endPoint x: 94, endPoint y: 50, distance: 185.0
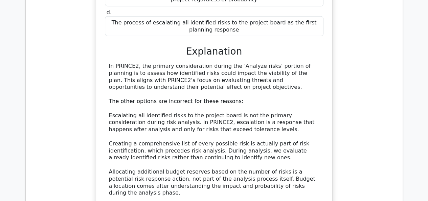
scroll to position [59933, 0]
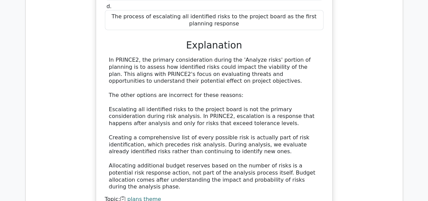
drag, startPoint x: 118, startPoint y: 72, endPoint x: 312, endPoint y: 177, distance: 220.2
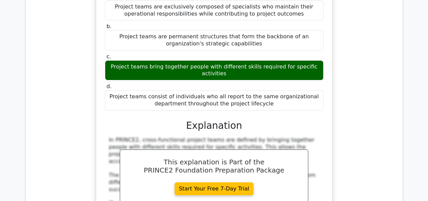
scroll to position [60271, 0]
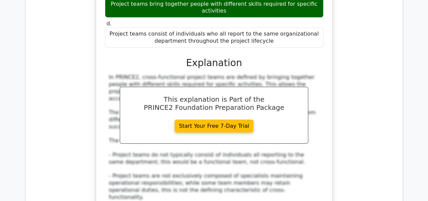
scroll to position [60305, 0]
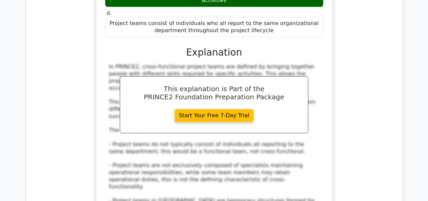
drag, startPoint x: 117, startPoint y: 51, endPoint x: 239, endPoint y: 114, distance: 137.2
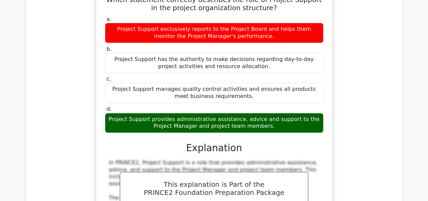
scroll to position [60644, 0]
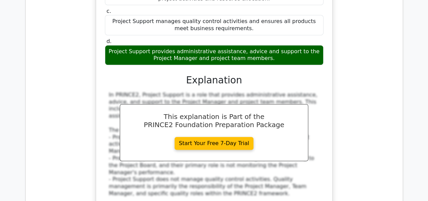
drag, startPoint x: 108, startPoint y: 37, endPoint x: 259, endPoint y: 166, distance: 198.5
drag, startPoint x: 213, startPoint y: 47, endPoint x: 195, endPoint y: 57, distance: 21.0
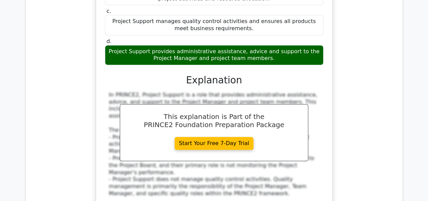
drag, startPoint x: 109, startPoint y: 37, endPoint x: 220, endPoint y: 99, distance: 127.1
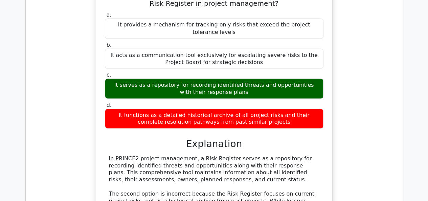
scroll to position [61016, 0]
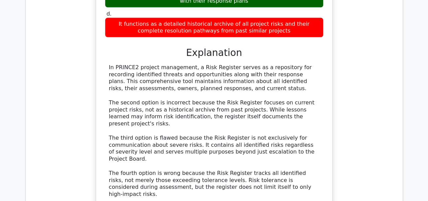
scroll to position [61084, 0]
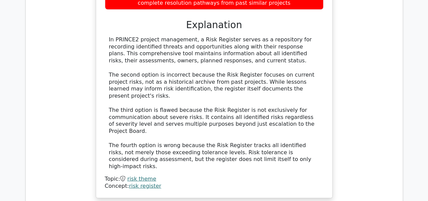
drag, startPoint x: 113, startPoint y: 24, endPoint x: 271, endPoint y: 143, distance: 198.1
drag, startPoint x: 112, startPoint y: 23, endPoint x: 203, endPoint y: 91, distance: 113.2
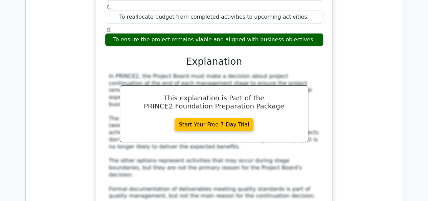
scroll to position [61422, 0]
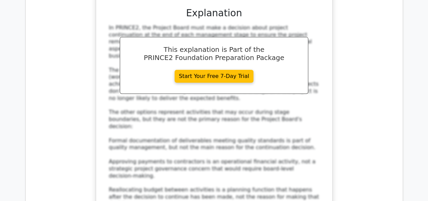
scroll to position [61456, 0]
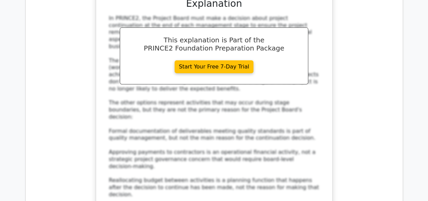
drag, startPoint x: 120, startPoint y: 21, endPoint x: 204, endPoint y: 111, distance: 123.8
drag, startPoint x: 121, startPoint y: 20, endPoint x: 267, endPoint y: 111, distance: 172.7
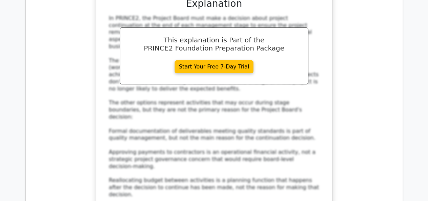
drag, startPoint x: 122, startPoint y: 21, endPoint x: 309, endPoint y: 148, distance: 225.9
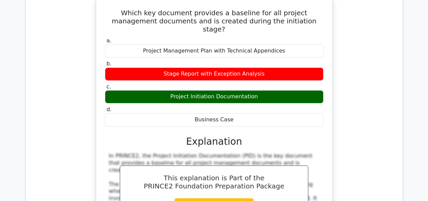
scroll to position [61761, 0]
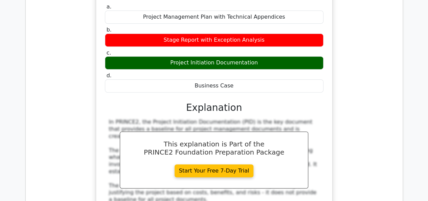
drag, startPoint x: 121, startPoint y: 45, endPoint x: 258, endPoint y: 175, distance: 188.9
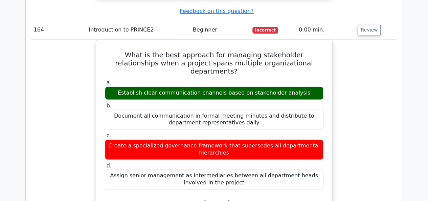
scroll to position [62099, 0]
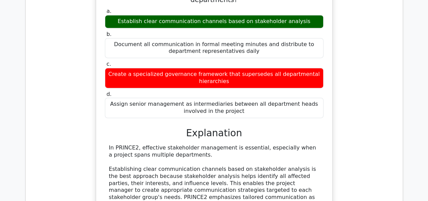
scroll to position [62133, 0]
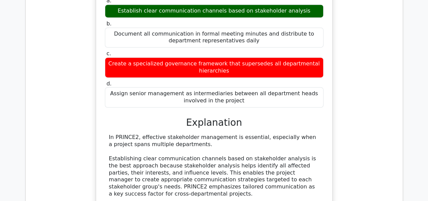
drag, startPoint x: 106, startPoint y: 50, endPoint x: 250, endPoint y: 88, distance: 149.1
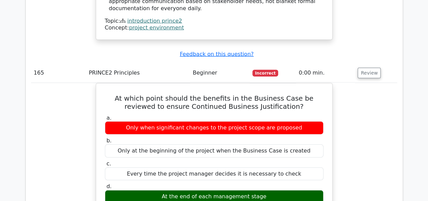
scroll to position [62472, 0]
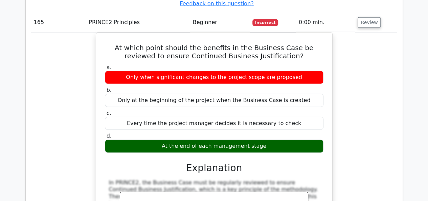
scroll to position [62505, 0]
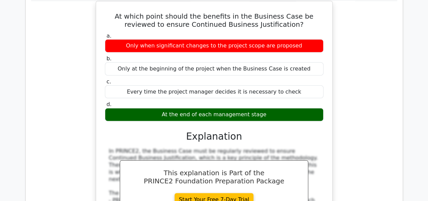
drag, startPoint x: 106, startPoint y: 50, endPoint x: 312, endPoint y: 139, distance: 224.4
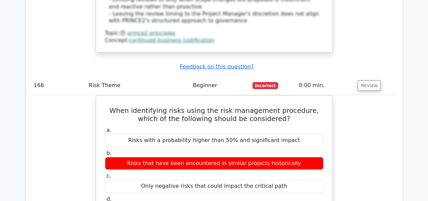
scroll to position [62844, 0]
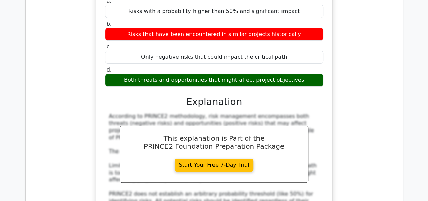
scroll to position [62912, 0]
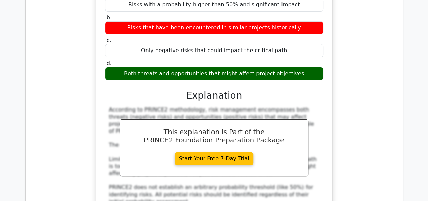
drag, startPoint x: 118, startPoint y: 15, endPoint x: 224, endPoint y: 103, distance: 138.0
drag, startPoint x: 116, startPoint y: 16, endPoint x: 218, endPoint y: 90, distance: 126.8
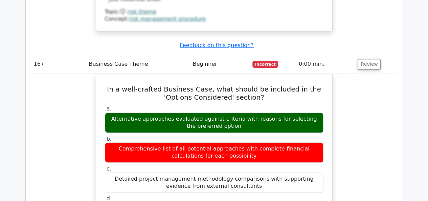
scroll to position [63250, 0]
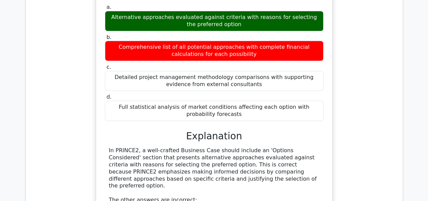
drag, startPoint x: 112, startPoint y: 60, endPoint x: 256, endPoint y: 182, distance: 188.7
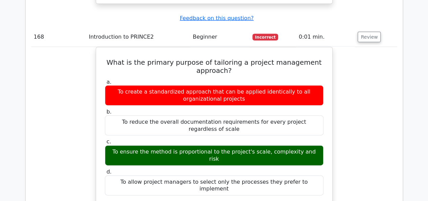
scroll to position [63623, 0]
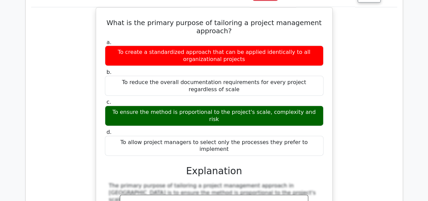
drag, startPoint x: 115, startPoint y: 25, endPoint x: 257, endPoint y: 104, distance: 161.7
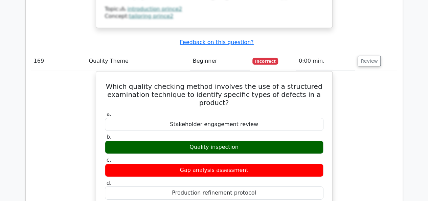
scroll to position [63927, 0]
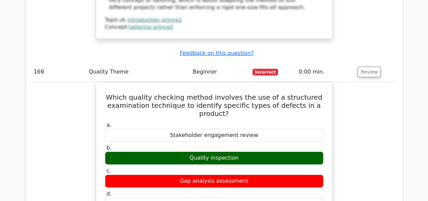
drag, startPoint x: 129, startPoint y: 53, endPoint x: 299, endPoint y: 141, distance: 191.1
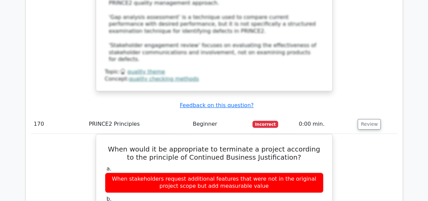
scroll to position [64266, 0]
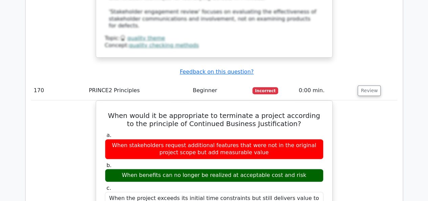
scroll to position [64300, 0]
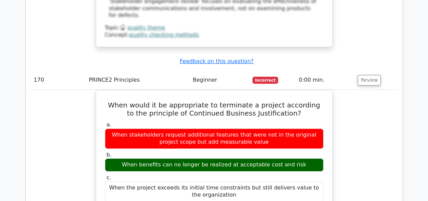
drag, startPoint x: 121, startPoint y: 64, endPoint x: 306, endPoint y: 156, distance: 206.6
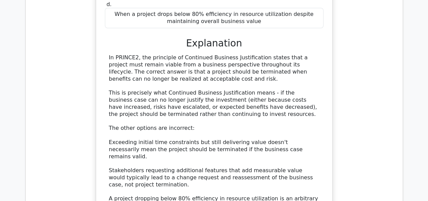
scroll to position [64638, 0]
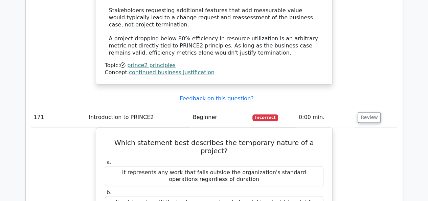
scroll to position [64672, 0]
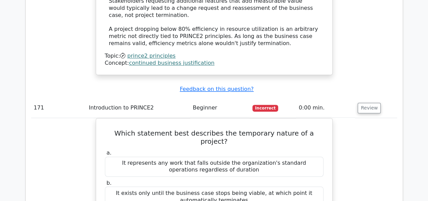
drag, startPoint x: 107, startPoint y: 23, endPoint x: 204, endPoint y: 87, distance: 117.0
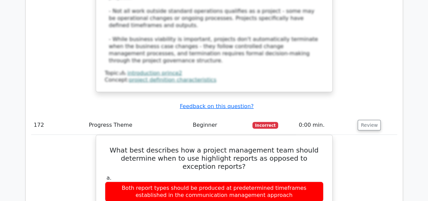
scroll to position [65010, 0]
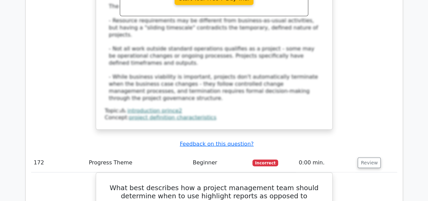
drag, startPoint x: 134, startPoint y: 59, endPoint x: 124, endPoint y: 59, distance: 10.2
drag, startPoint x: 115, startPoint y: 57, endPoint x: 186, endPoint y: 122, distance: 95.6
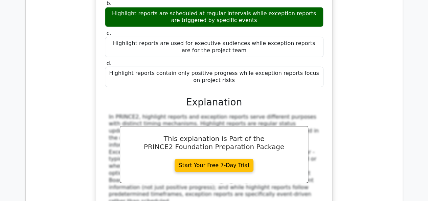
scroll to position [65315, 0]
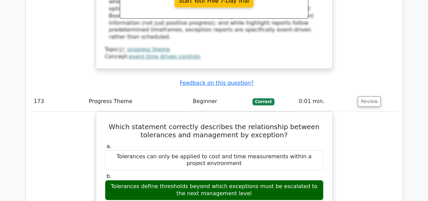
scroll to position [65383, 0]
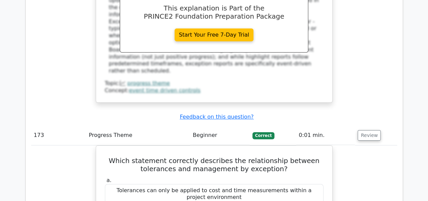
drag, startPoint x: 104, startPoint y: 57, endPoint x: 330, endPoint y: 154, distance: 246.2
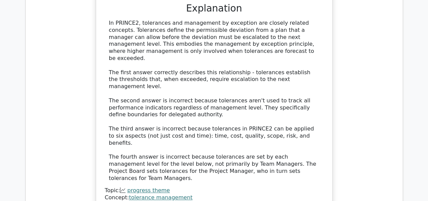
scroll to position [65721, 0]
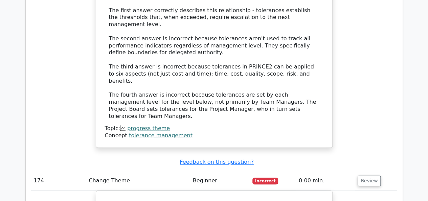
scroll to position [65755, 0]
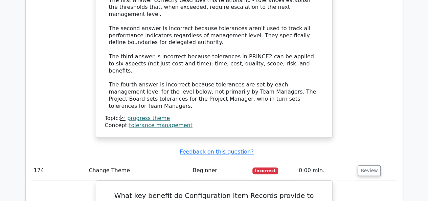
drag, startPoint x: 108, startPoint y: 38, endPoint x: 266, endPoint y: 99, distance: 169.4
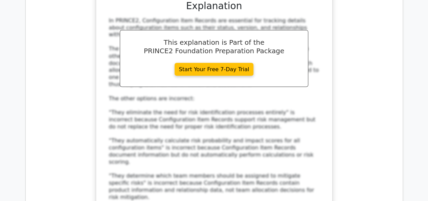
scroll to position [66094, 0]
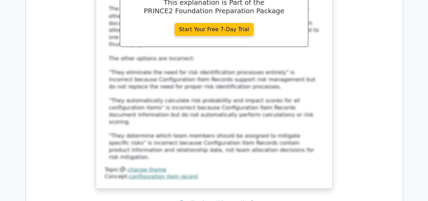
scroll to position [66127, 0]
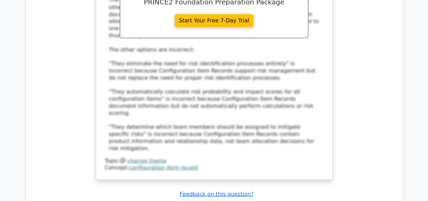
drag, startPoint x: 112, startPoint y: 38, endPoint x: 219, endPoint y: 83, distance: 116.3
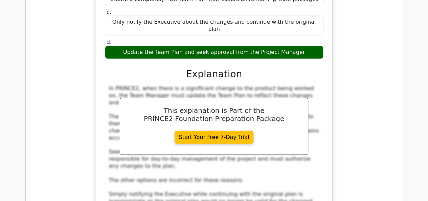
scroll to position [66398, 0]
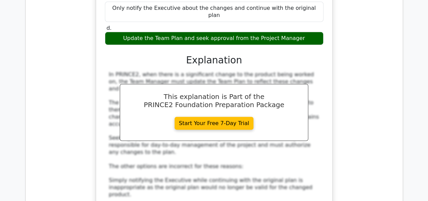
drag, startPoint x: 118, startPoint y: 53, endPoint x: 283, endPoint y: 170, distance: 202.2
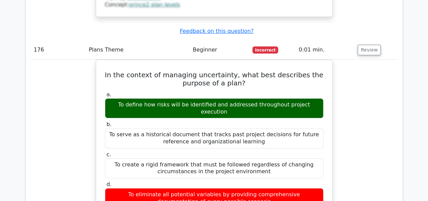
scroll to position [66737, 0]
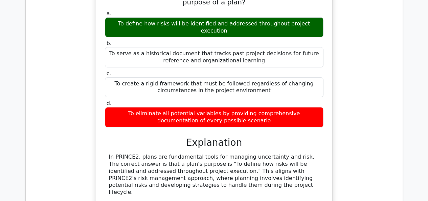
scroll to position [66804, 0]
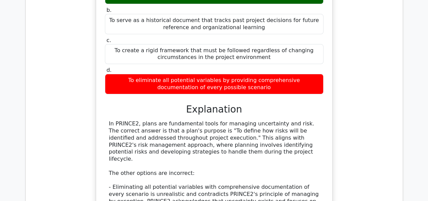
drag, startPoint x: 126, startPoint y: 31, endPoint x: 295, endPoint y: 119, distance: 190.0
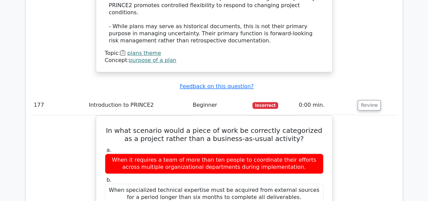
scroll to position [67041, 0]
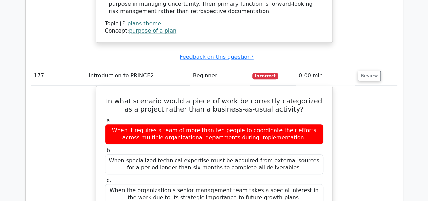
scroll to position [67075, 0]
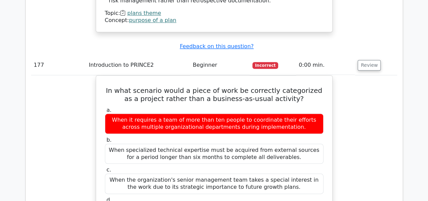
drag, startPoint x: 109, startPoint y: 48, endPoint x: 248, endPoint y: 148, distance: 170.8
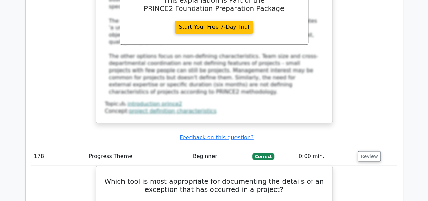
scroll to position [67380, 0]
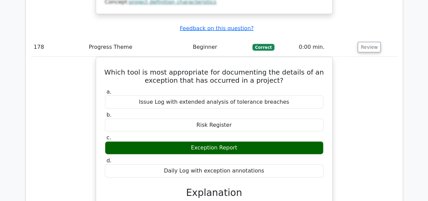
scroll to position [67448, 0]
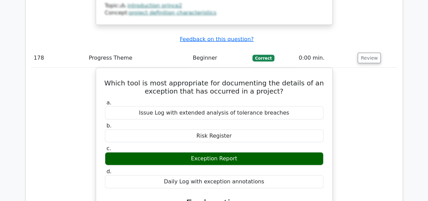
drag, startPoint x: 107, startPoint y: 32, endPoint x: 295, endPoint y: 130, distance: 211.7
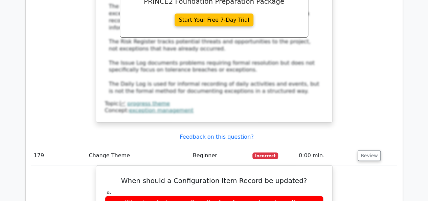
scroll to position [67718, 0]
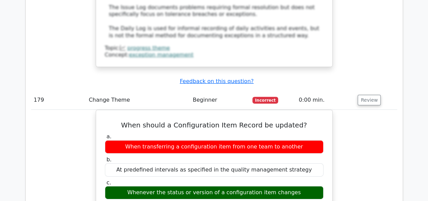
scroll to position [67786, 0]
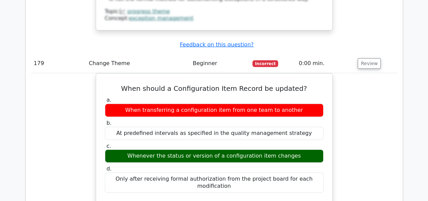
drag, startPoint x: 115, startPoint y: 20, endPoint x: 290, endPoint y: 101, distance: 193.1
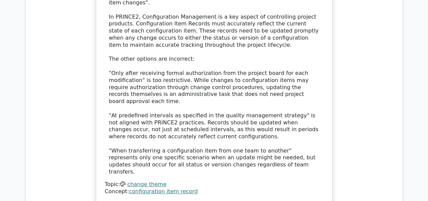
scroll to position [68023, 0]
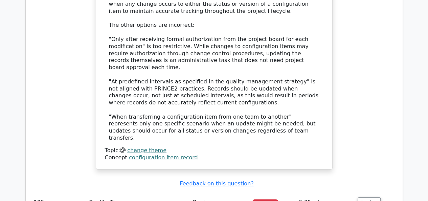
scroll to position [68057, 0]
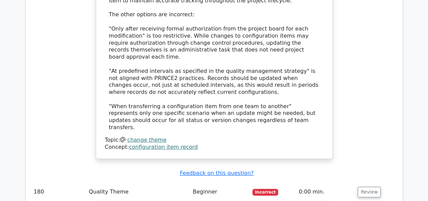
drag, startPoint x: 112, startPoint y: 69, endPoint x: 213, endPoint y: 132, distance: 118.2
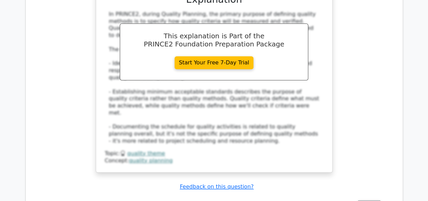
scroll to position [68395, 0]
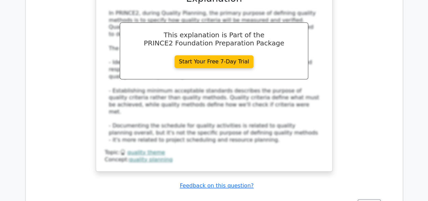
drag, startPoint x: 111, startPoint y: 61, endPoint x: 256, endPoint y: 151, distance: 170.3
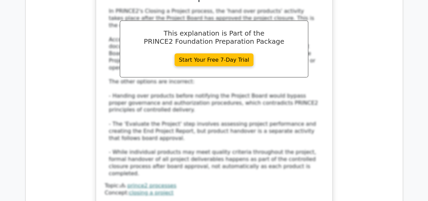
scroll to position [68768, 0]
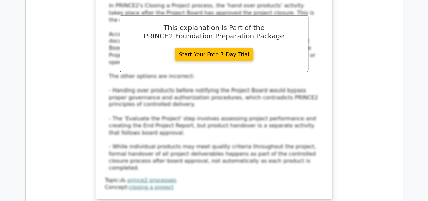
drag, startPoint x: 169, startPoint y: 142, endPoint x: 254, endPoint y: 144, distance: 85.0
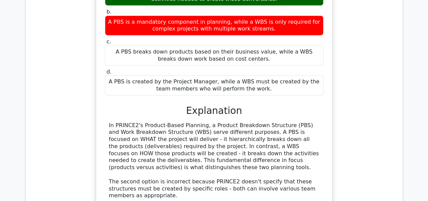
scroll to position [69072, 0]
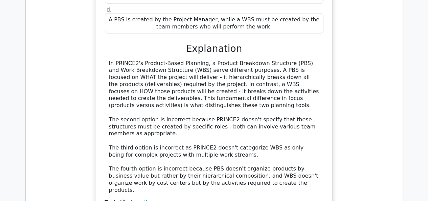
scroll to position [69140, 0]
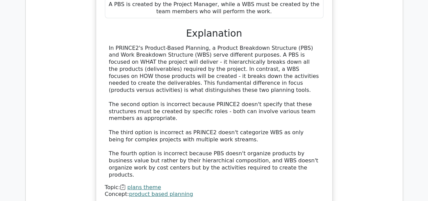
drag, startPoint x: 109, startPoint y: 41, endPoint x: 271, endPoint y: 128, distance: 184.8
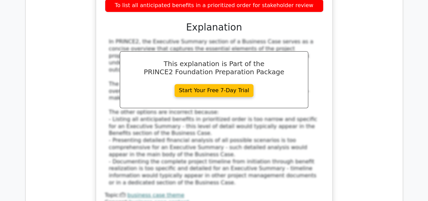
scroll to position [69513, 0]
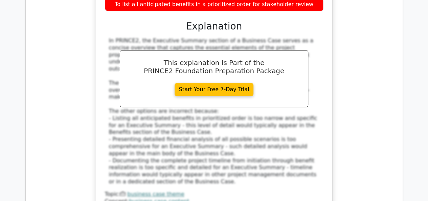
drag, startPoint x: 108, startPoint y: 32, endPoint x: 266, endPoint y: 131, distance: 186.4
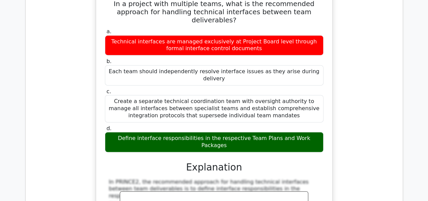
scroll to position [69817, 0]
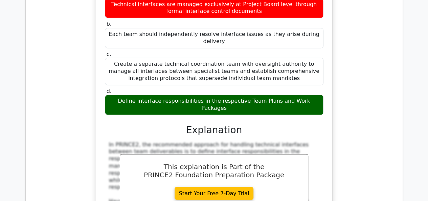
drag, startPoint x: 116, startPoint y: 76, endPoint x: 279, endPoint y: 169, distance: 188.0
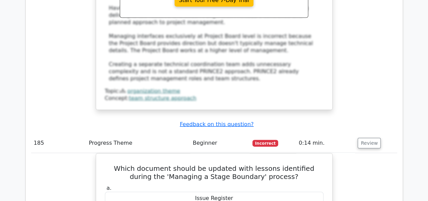
scroll to position [70054, 0]
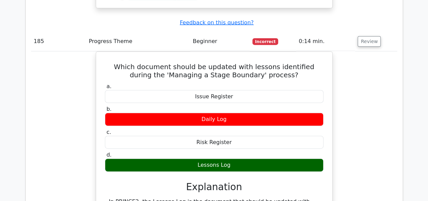
scroll to position [70122, 0]
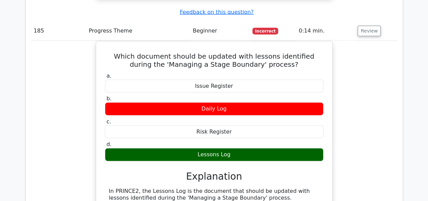
drag, startPoint x: 116, startPoint y: 83, endPoint x: 319, endPoint y: 172, distance: 221.1
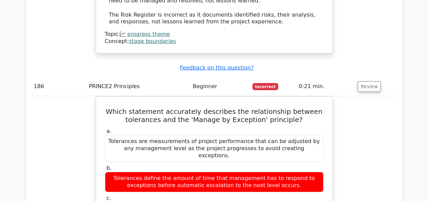
scroll to position [70426, 0]
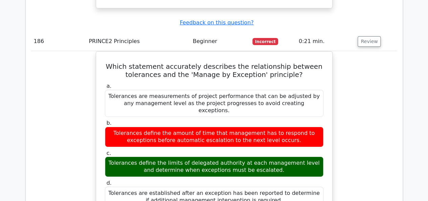
scroll to position [70494, 0]
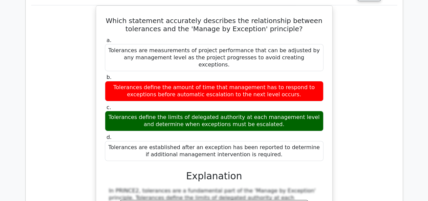
drag, startPoint x: 110, startPoint y: 39, endPoint x: 257, endPoint y: 101, distance: 159.6
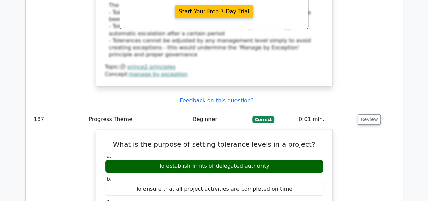
scroll to position [70731, 0]
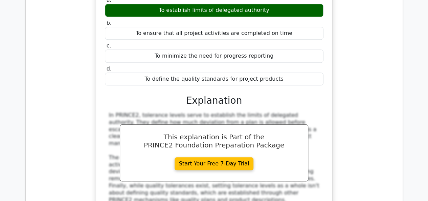
scroll to position [70867, 0]
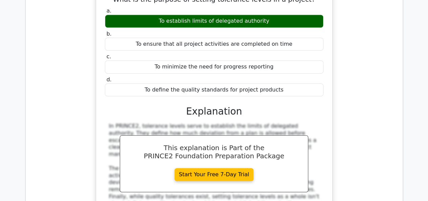
drag, startPoint x: 107, startPoint y: 31, endPoint x: 231, endPoint y: 111, distance: 147.0
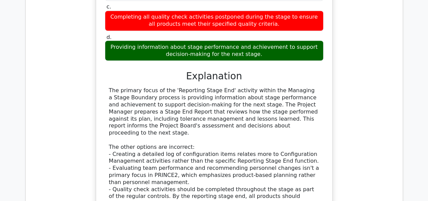
scroll to position [71205, 0]
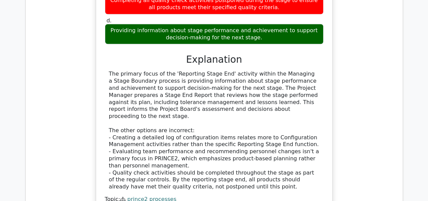
scroll to position [71273, 0]
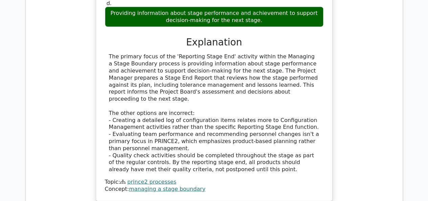
drag, startPoint x: 112, startPoint y: 37, endPoint x: 270, endPoint y: 94, distance: 168.9
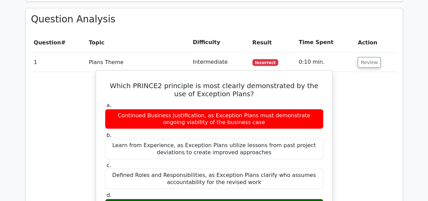
scroll to position [508, 0]
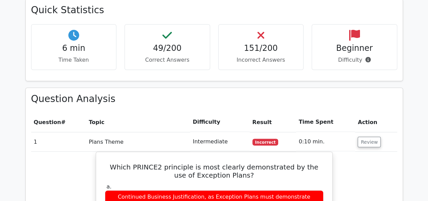
click at [217, 132] on td "Intermediate" at bounding box center [220, 141] width 60 height 19
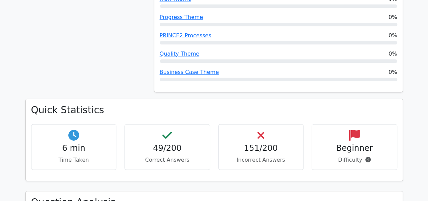
scroll to position [440, 0]
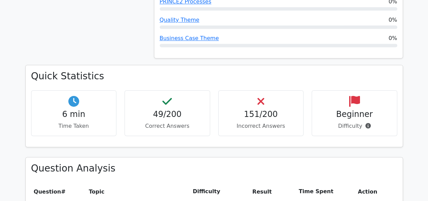
click at [355, 122] on p "Difficulty" at bounding box center [355, 126] width 74 height 8
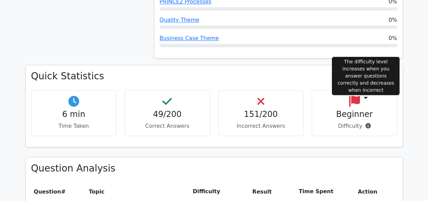
click at [366, 123] on icon at bounding box center [367, 125] width 5 height 5
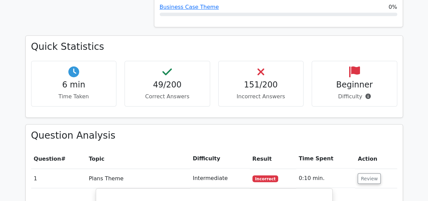
scroll to position [508, 0]
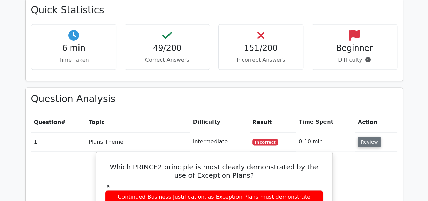
click at [367, 136] on button "Review" at bounding box center [369, 141] width 23 height 10
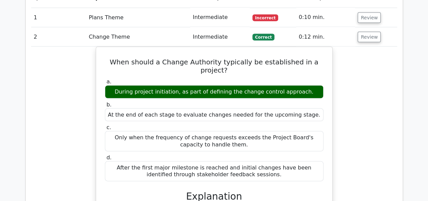
scroll to position [643, 0]
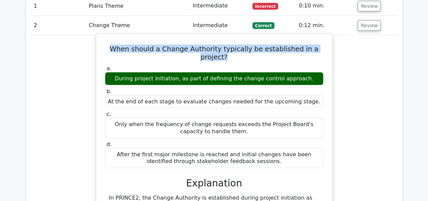
drag, startPoint x: 108, startPoint y: 23, endPoint x: 313, endPoint y: 22, distance: 205.5
click at [322, 45] on h5 "When should a Change Authority typically be established in a project?" at bounding box center [214, 53] width 220 height 16
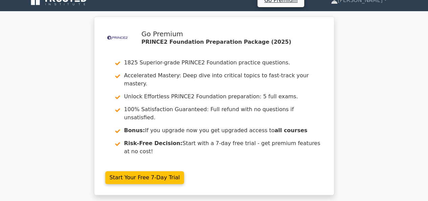
scroll to position [0, 0]
